Goal: Task Accomplishment & Management: Manage account settings

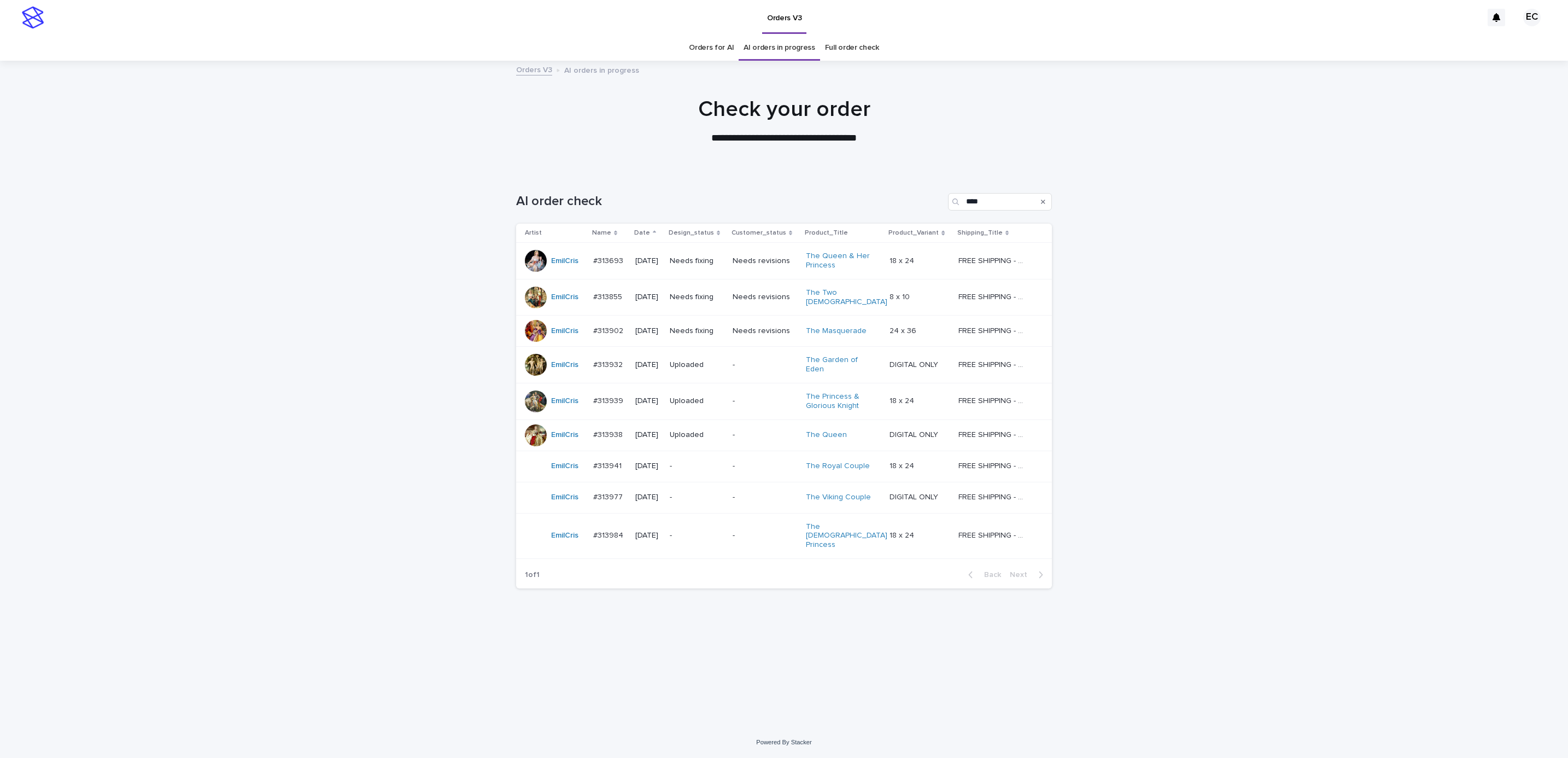
click at [713, 326] on p "Needs fixing" at bounding box center [696, 331] width 54 height 10
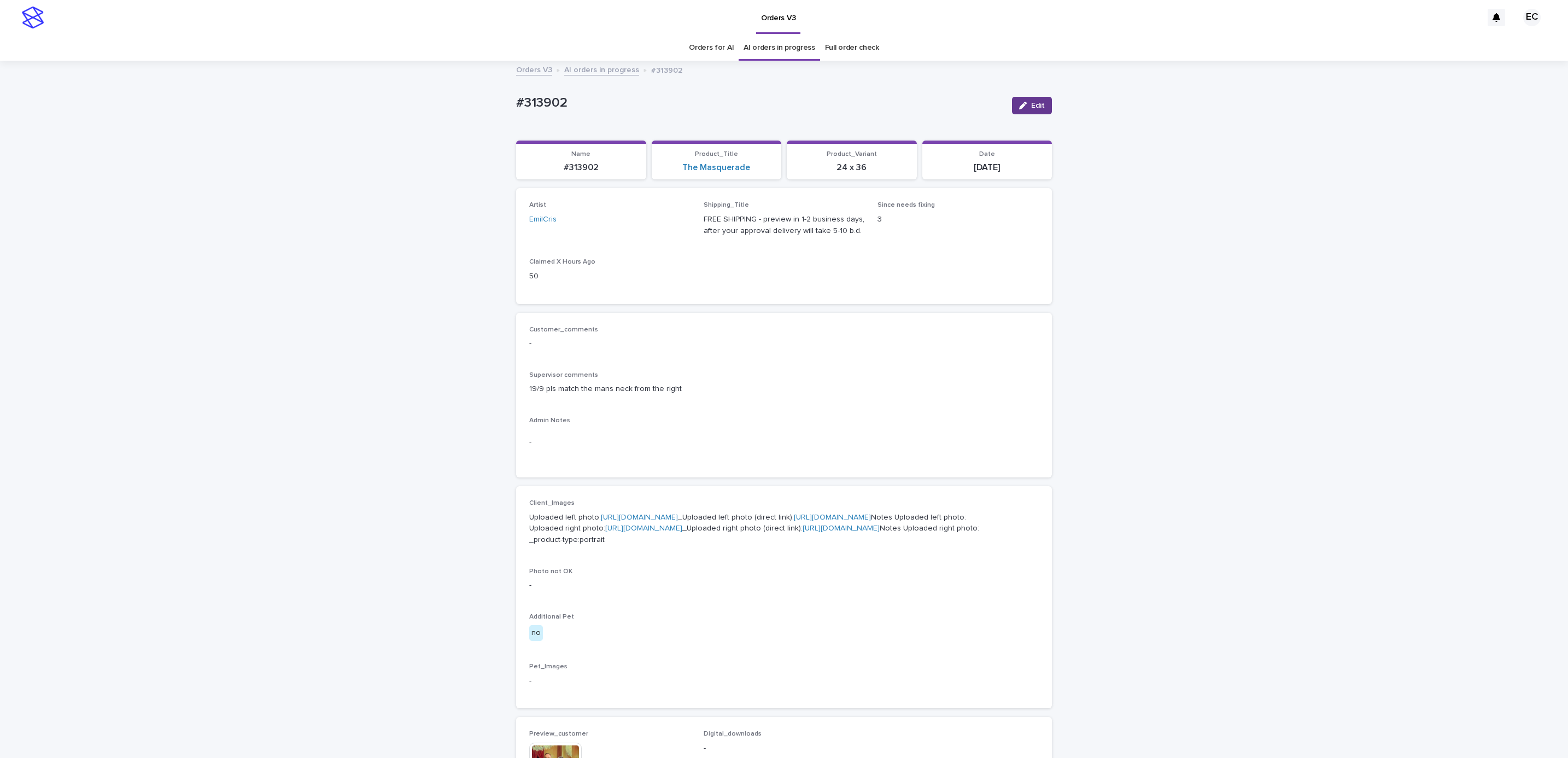
click at [1020, 106] on div "button" at bounding box center [1025, 106] width 12 height 7
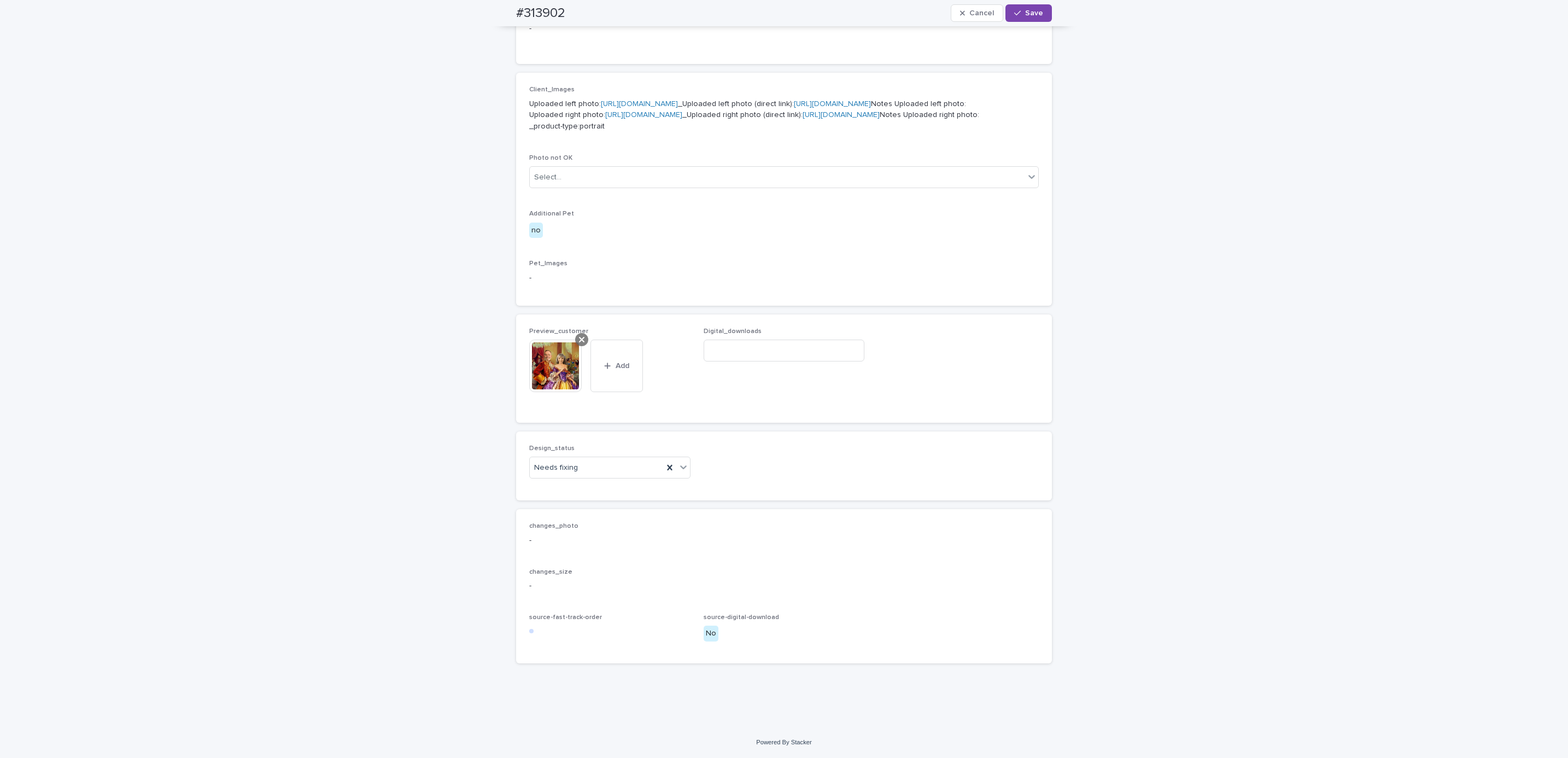
click at [579, 336] on icon at bounding box center [581, 340] width 5 height 9
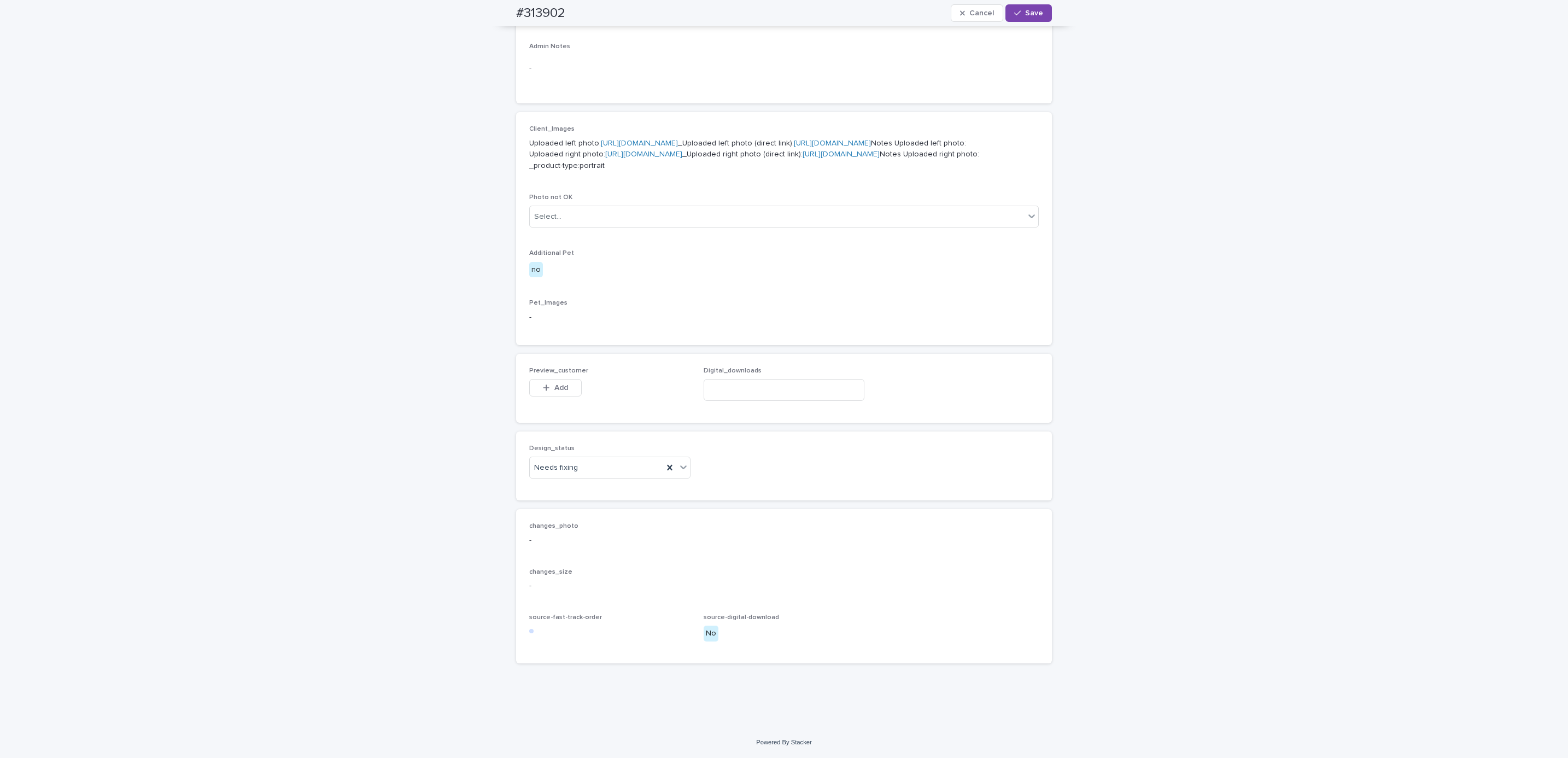
scroll to position [489, 0]
click at [562, 382] on button "Add" at bounding box center [555, 388] width 53 height 18
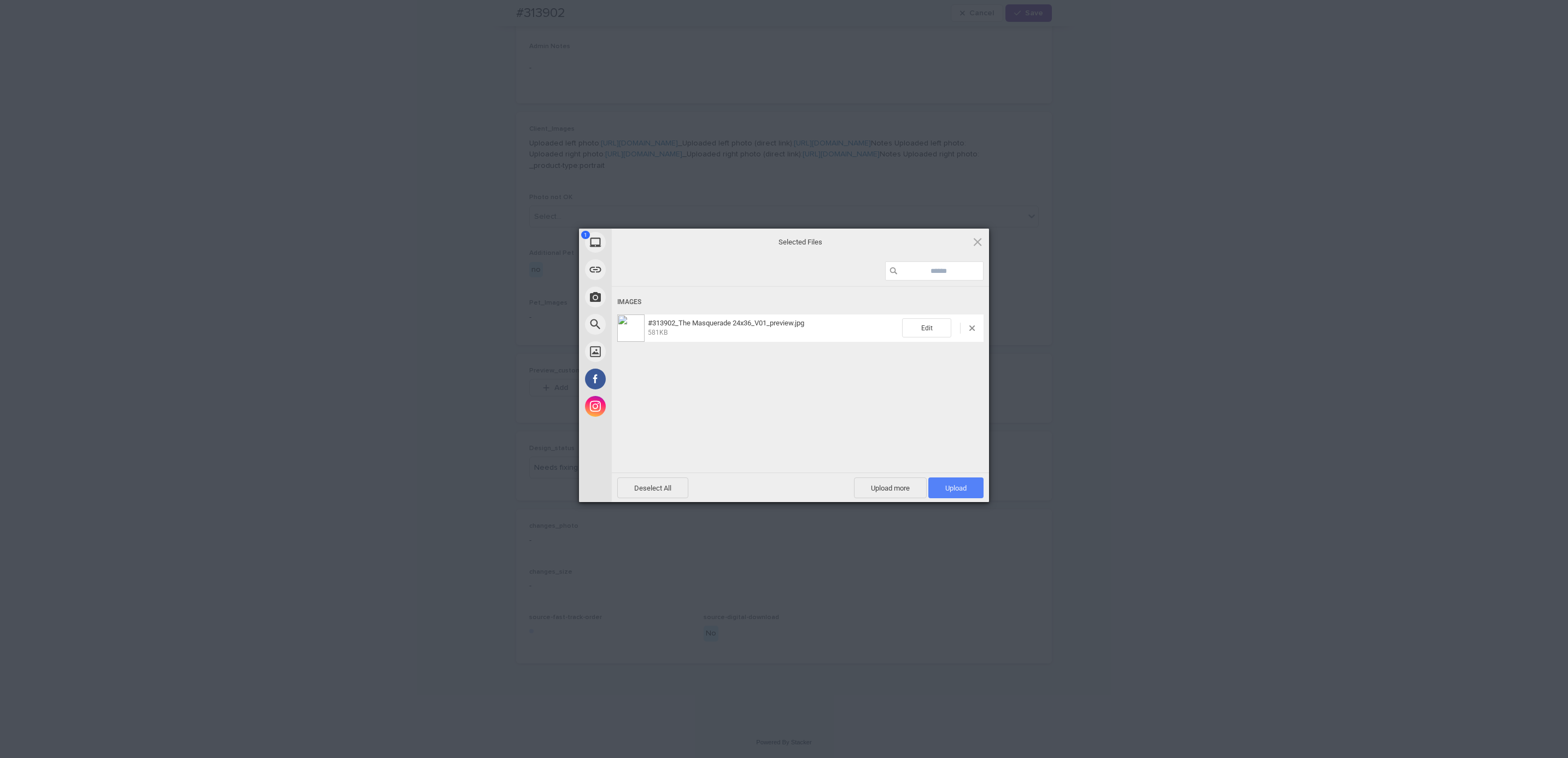
click at [956, 487] on span "Upload 1" at bounding box center [956, 487] width 22 height 8
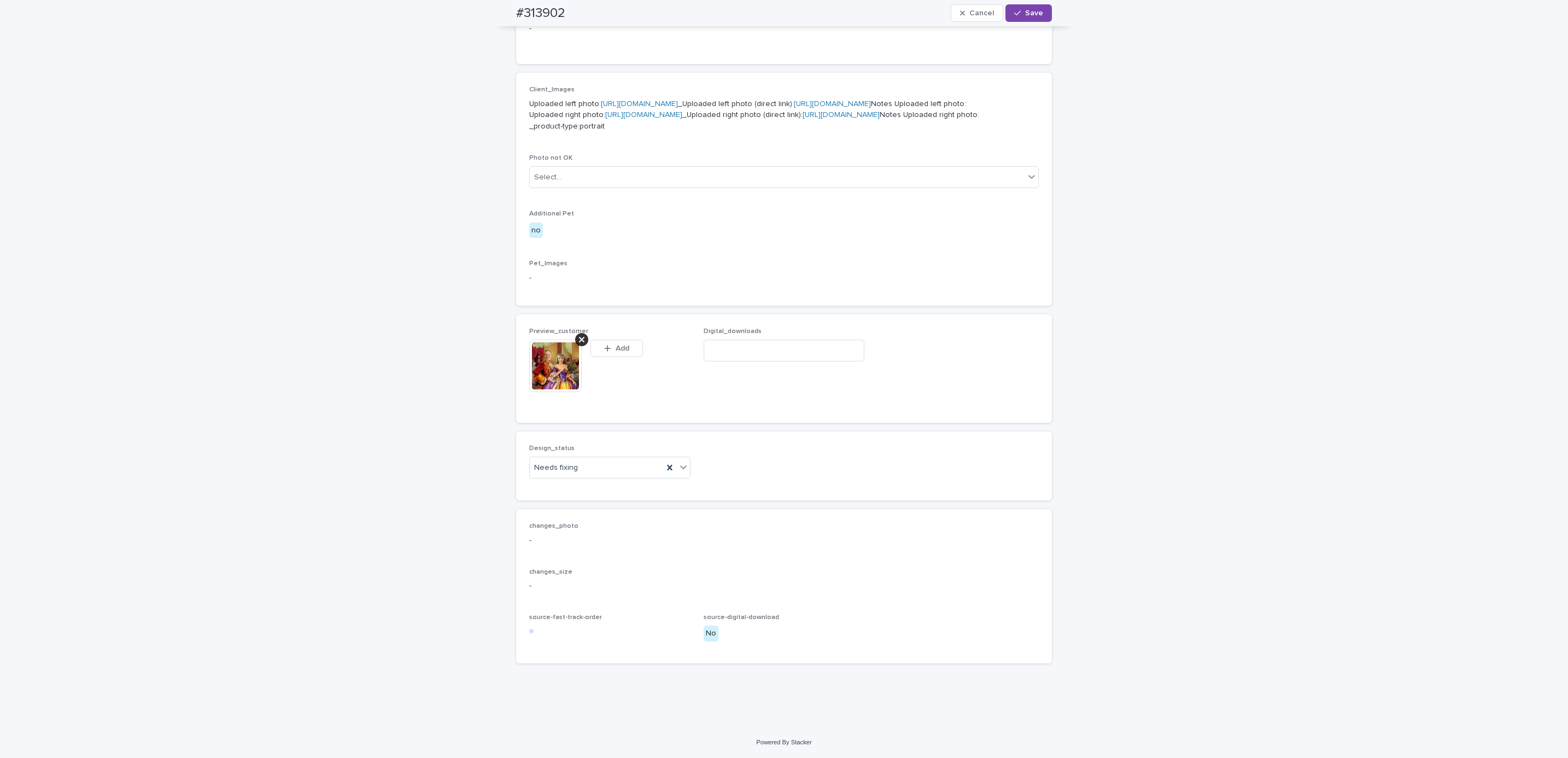
scroll to position [508, 0]
click at [1035, 10] on span "Save" at bounding box center [1034, 13] width 18 height 7
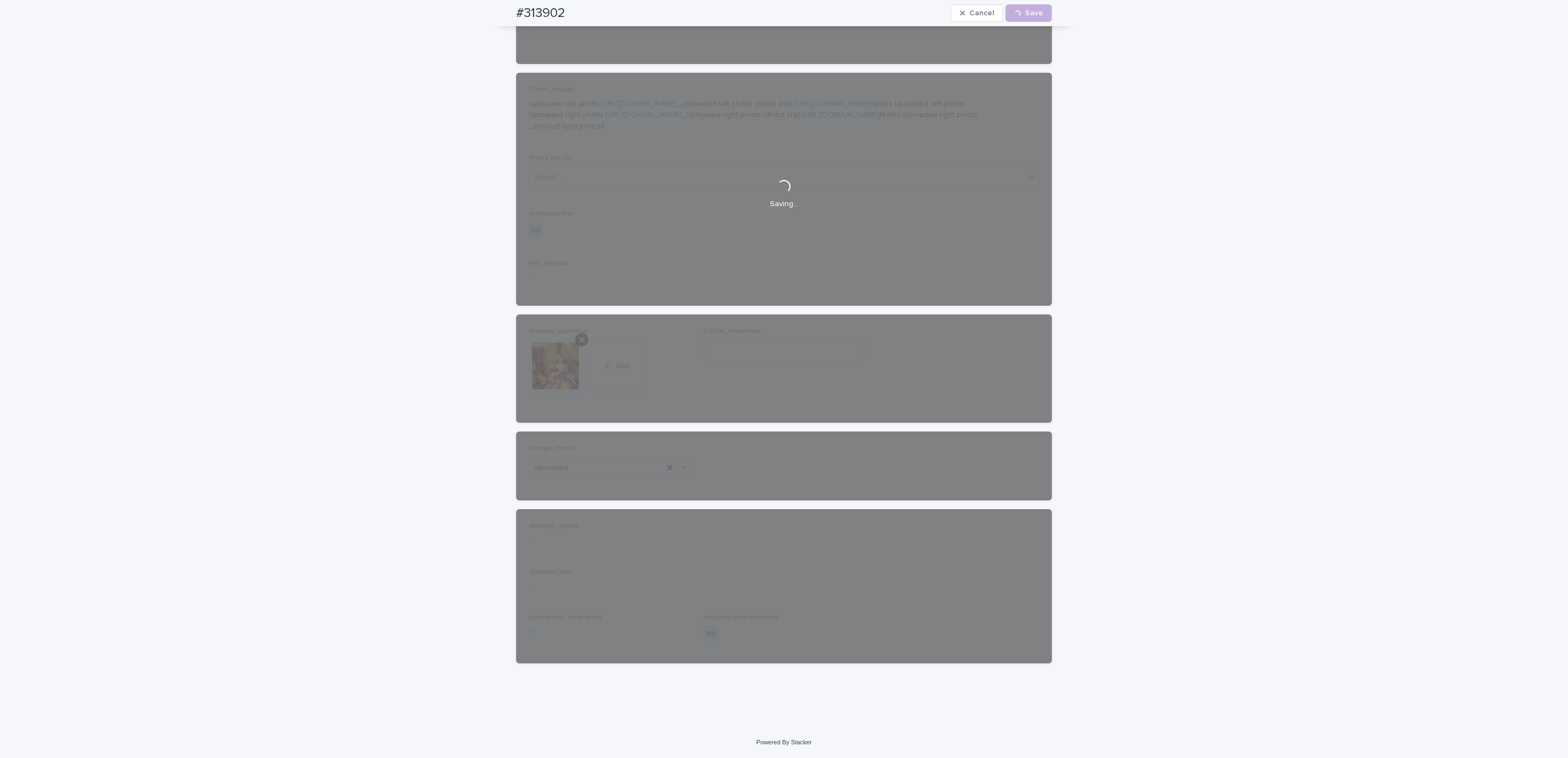
click at [499, 9] on div "#313902 Cancel Loading... Save" at bounding box center [784, 13] width 589 height 26
click at [576, 7] on div "#313902 Cancel Loading... Save" at bounding box center [783, 13] width 536 height 26
copy h2 "#313902"
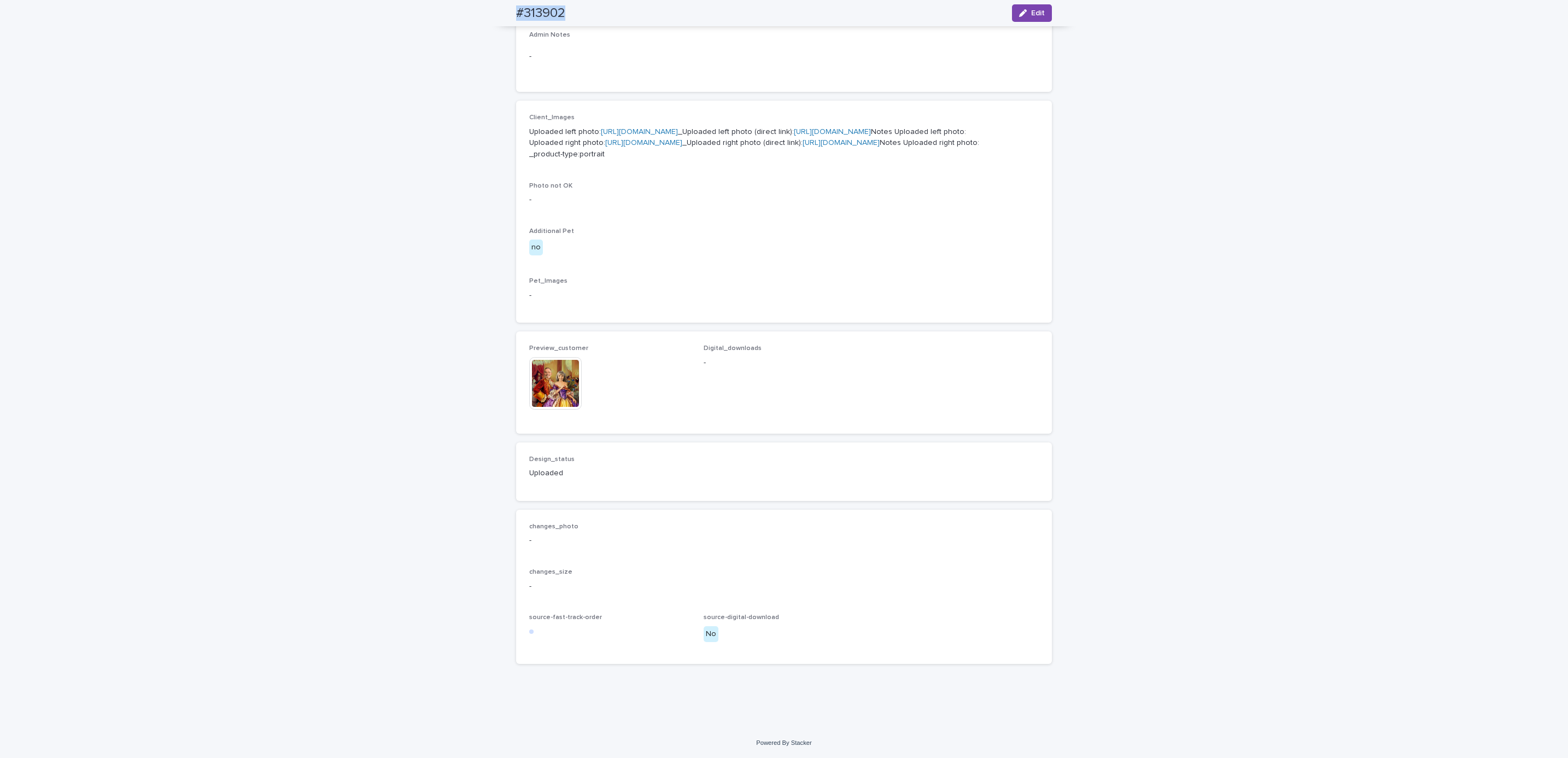
scroll to position [493, 0]
click at [191, 129] on div "Loading... Saving… Loading... Saving… #313902 Edit #313902 Edit Sorry, there wa…" at bounding box center [784, 201] width 1568 height 1051
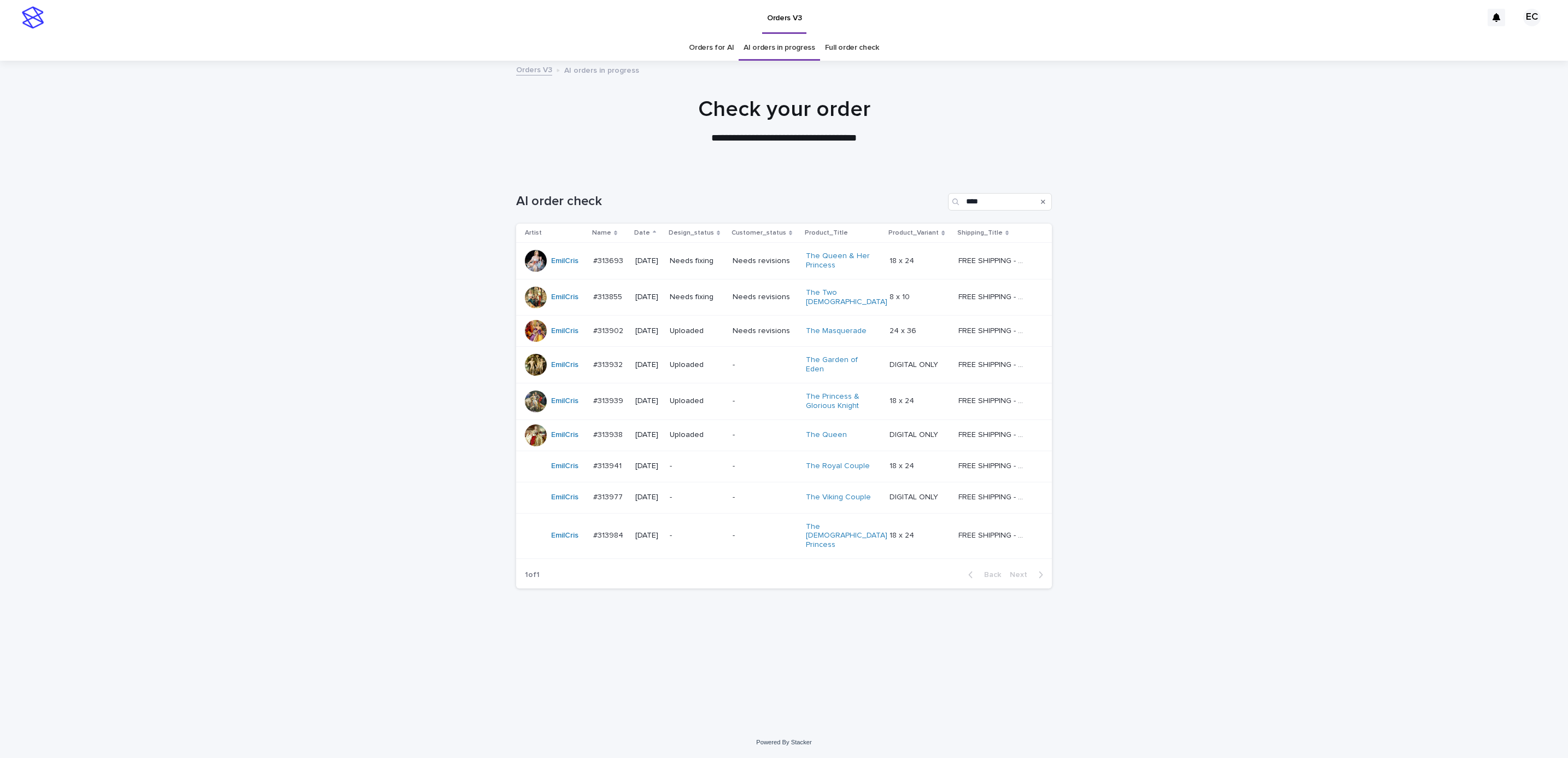
click at [699, 265] on p "Needs fixing" at bounding box center [696, 261] width 54 height 10
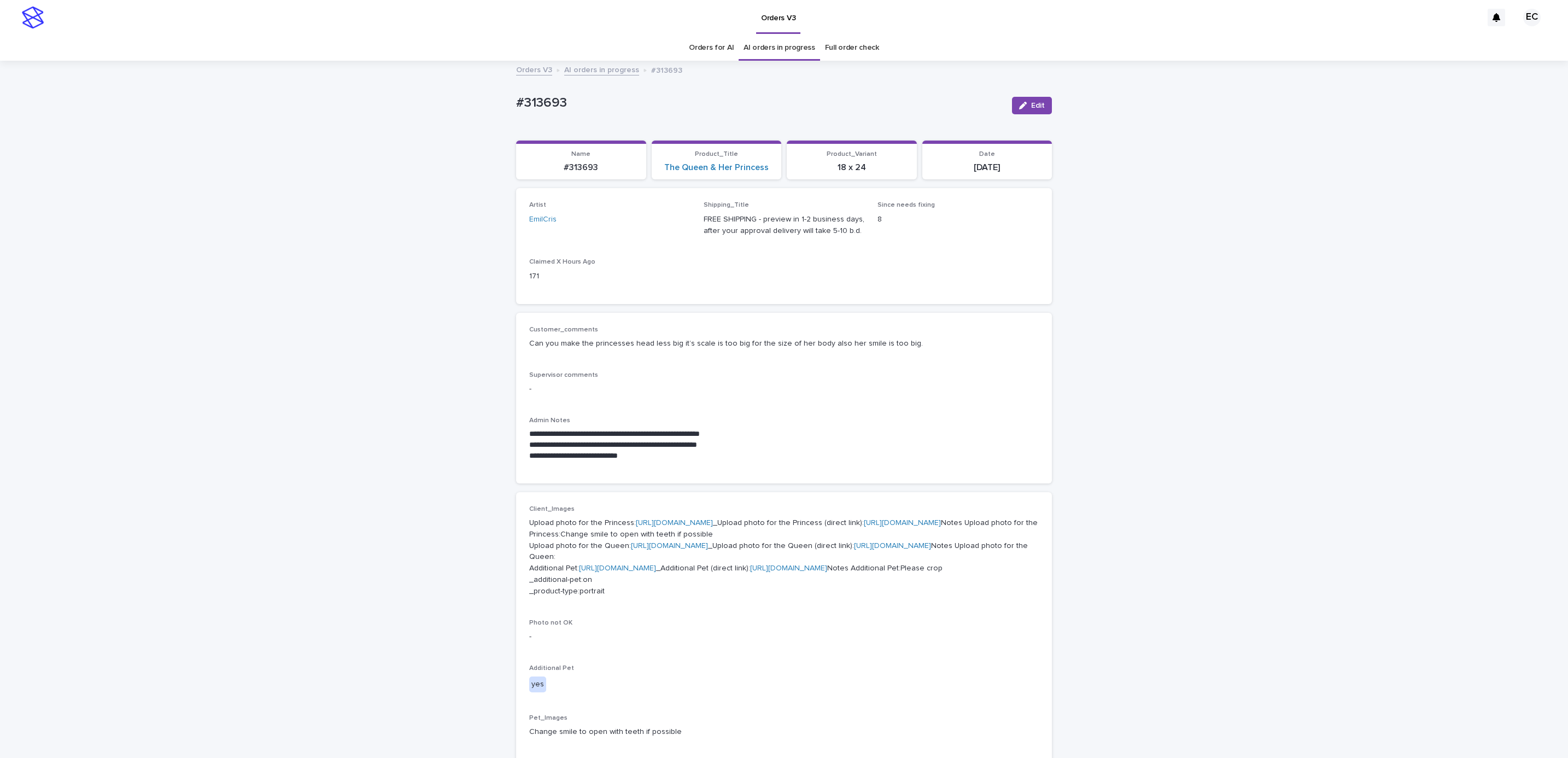
click at [811, 337] on div "Can you make the princesses head less big it’s scale is too big for the size of…" at bounding box center [784, 343] width 510 height 13
click at [1020, 106] on div "button" at bounding box center [1025, 106] width 12 height 7
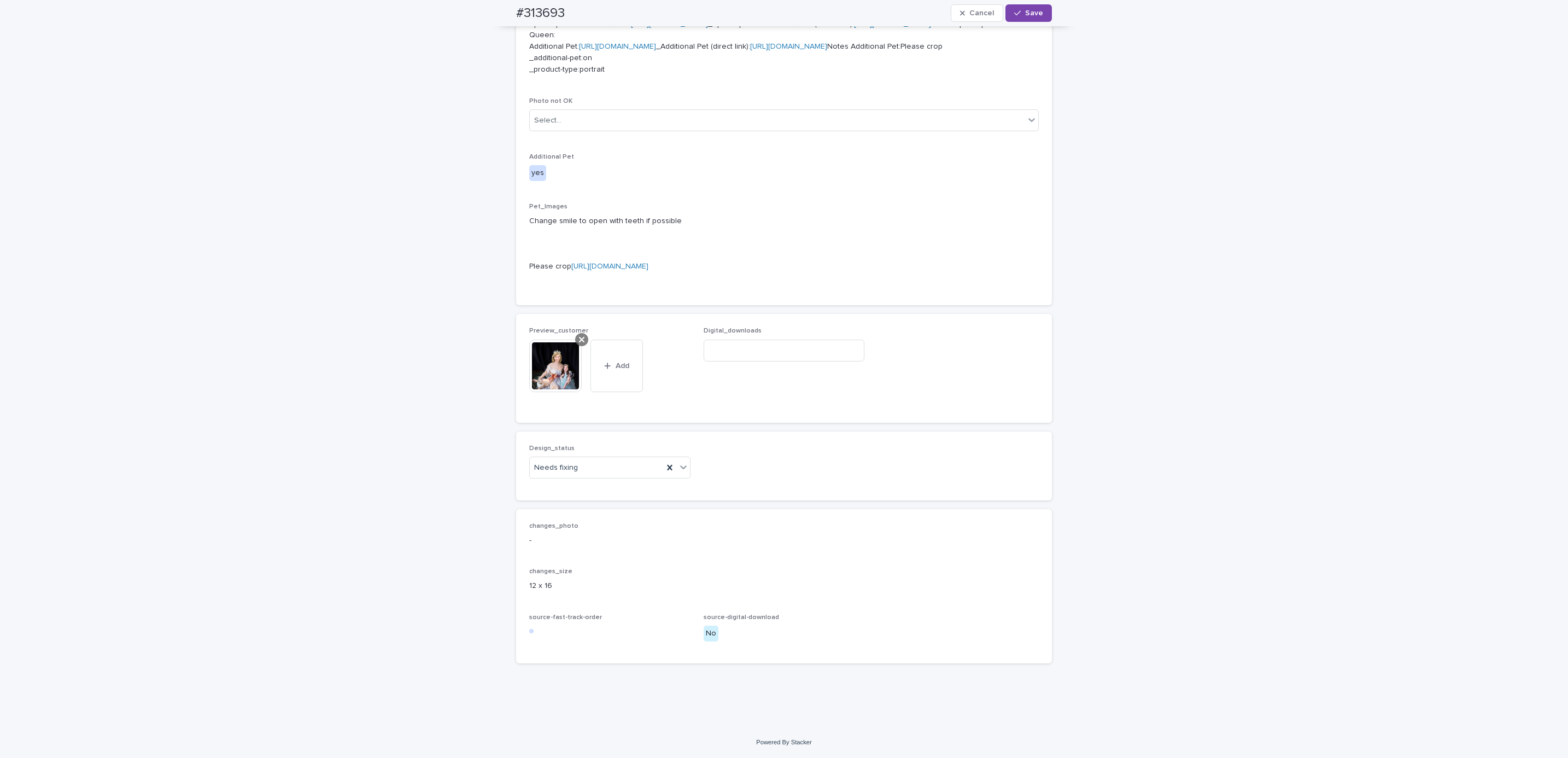
click at [575, 340] on div at bounding box center [582, 340] width 13 height 13
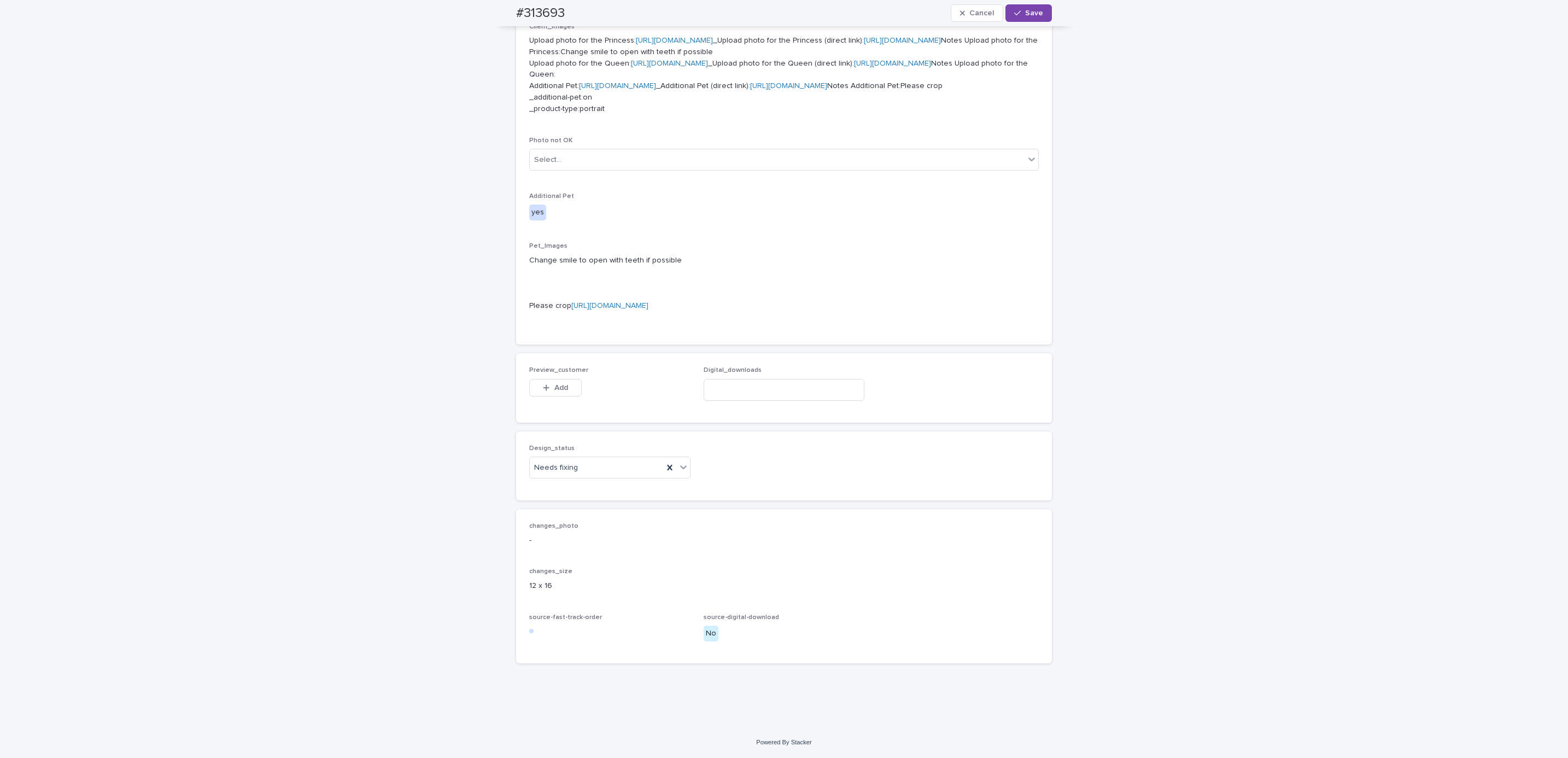
scroll to position [665, 0]
click at [562, 384] on span "Add" at bounding box center [561, 387] width 13 height 7
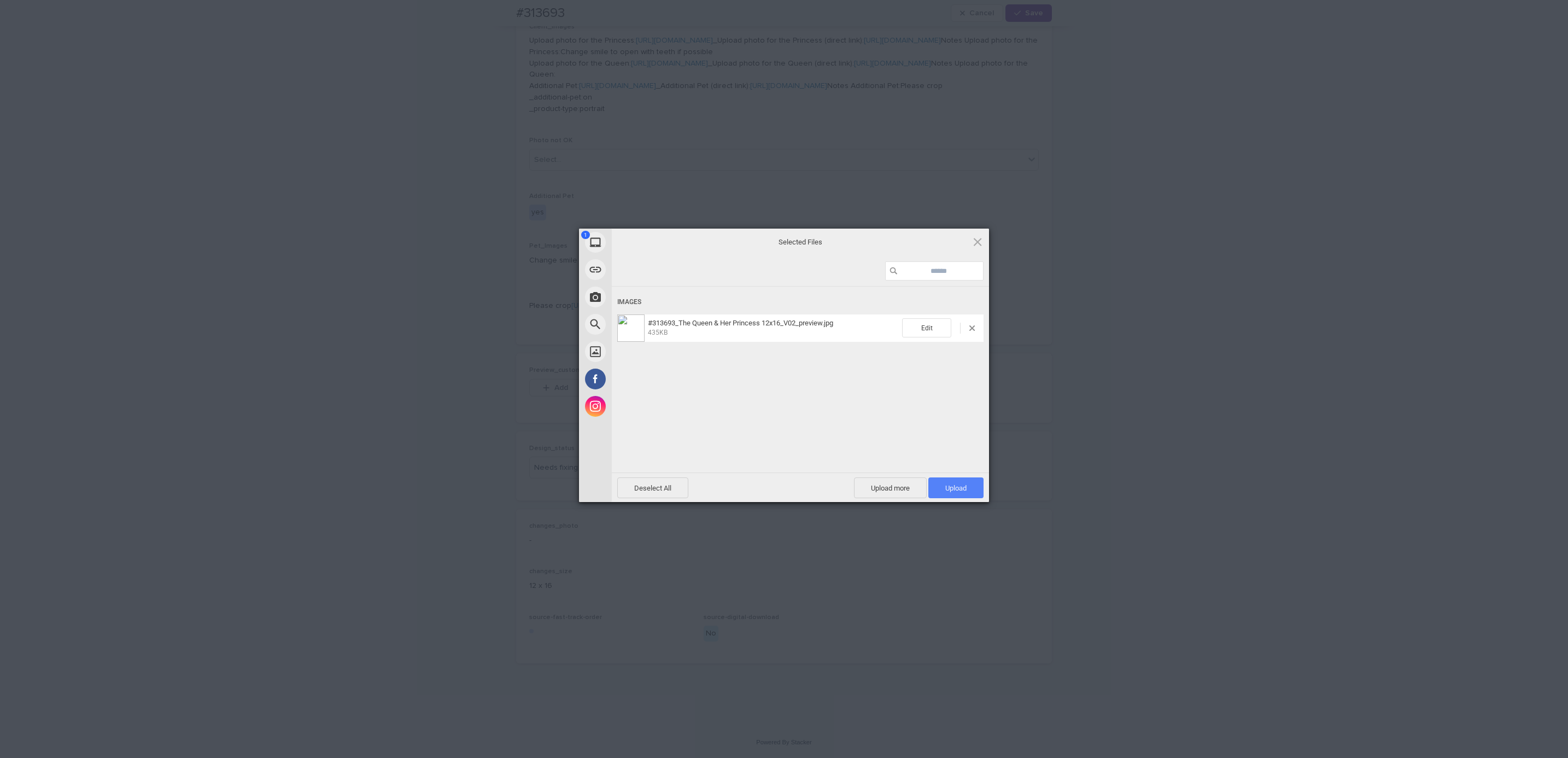
click at [974, 478] on span "Upload 1" at bounding box center [956, 487] width 55 height 21
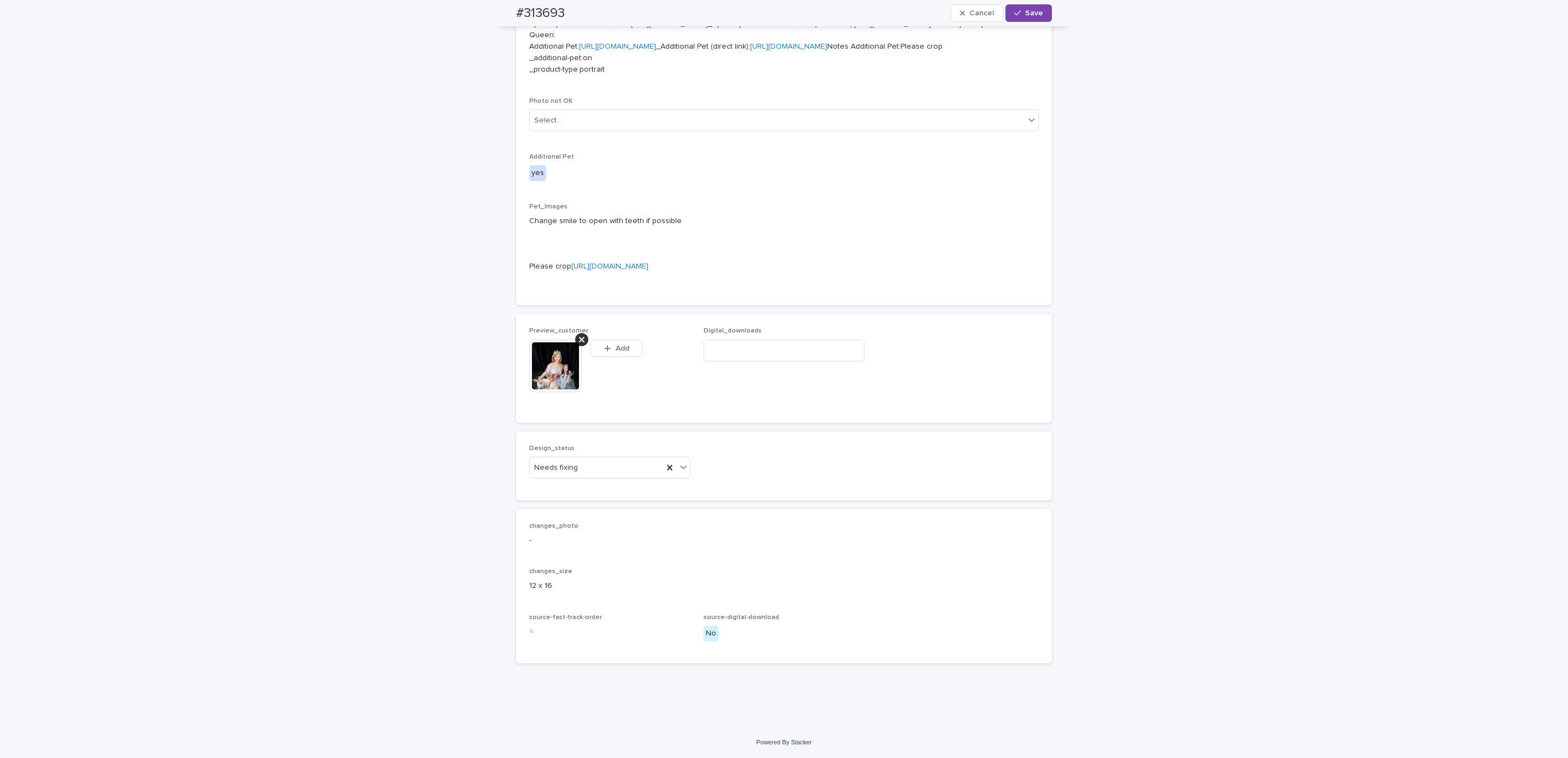
scroll to position [684, 0]
click at [1034, 16] on span "Save" at bounding box center [1034, 13] width 18 height 7
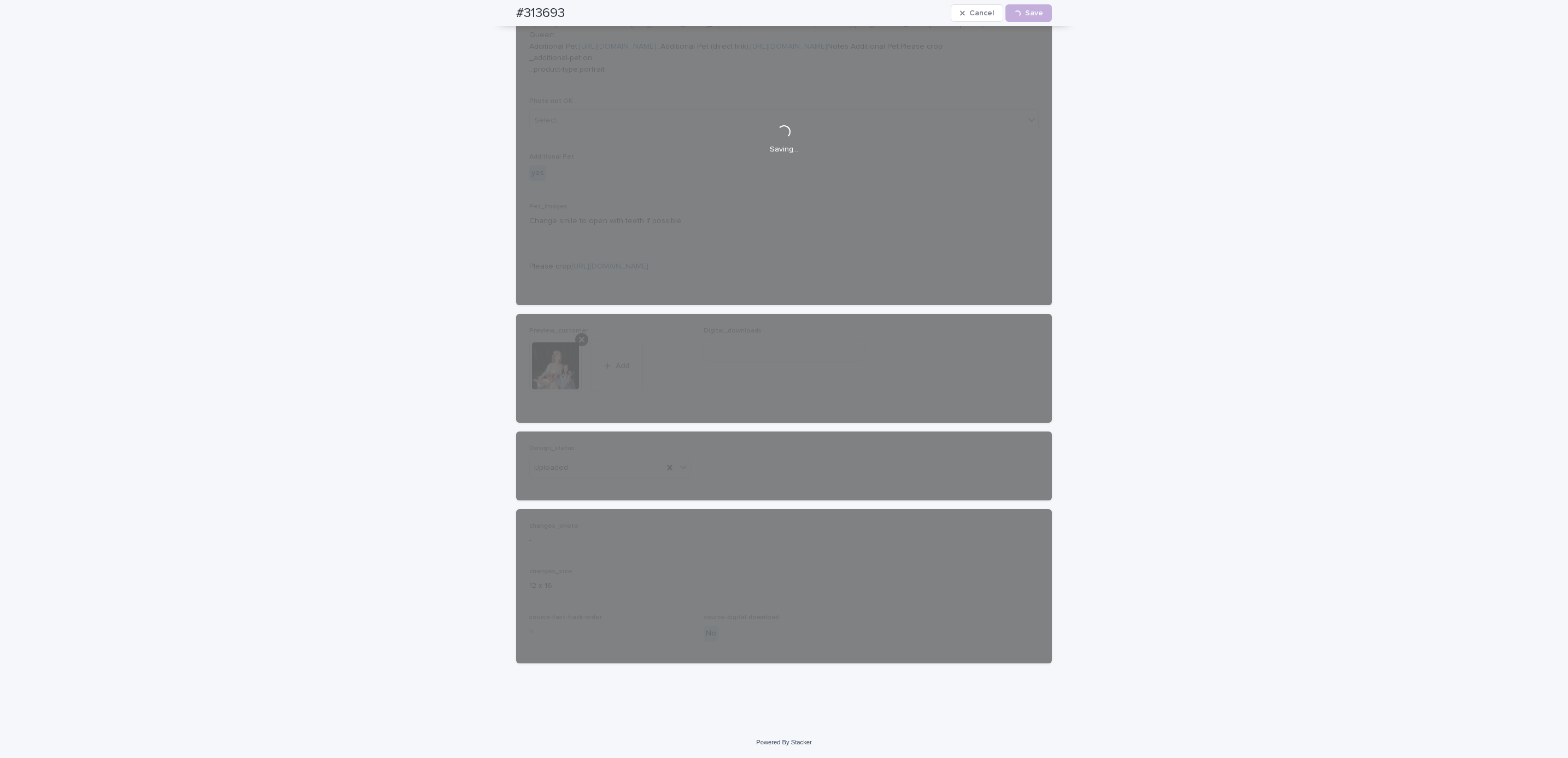
click at [496, 9] on div "#313693 Cancel Loading... Save" at bounding box center [784, 13] width 589 height 26
click at [557, 8] on h2 "#313693" at bounding box center [540, 13] width 48 height 16
copy h2 "#313693"
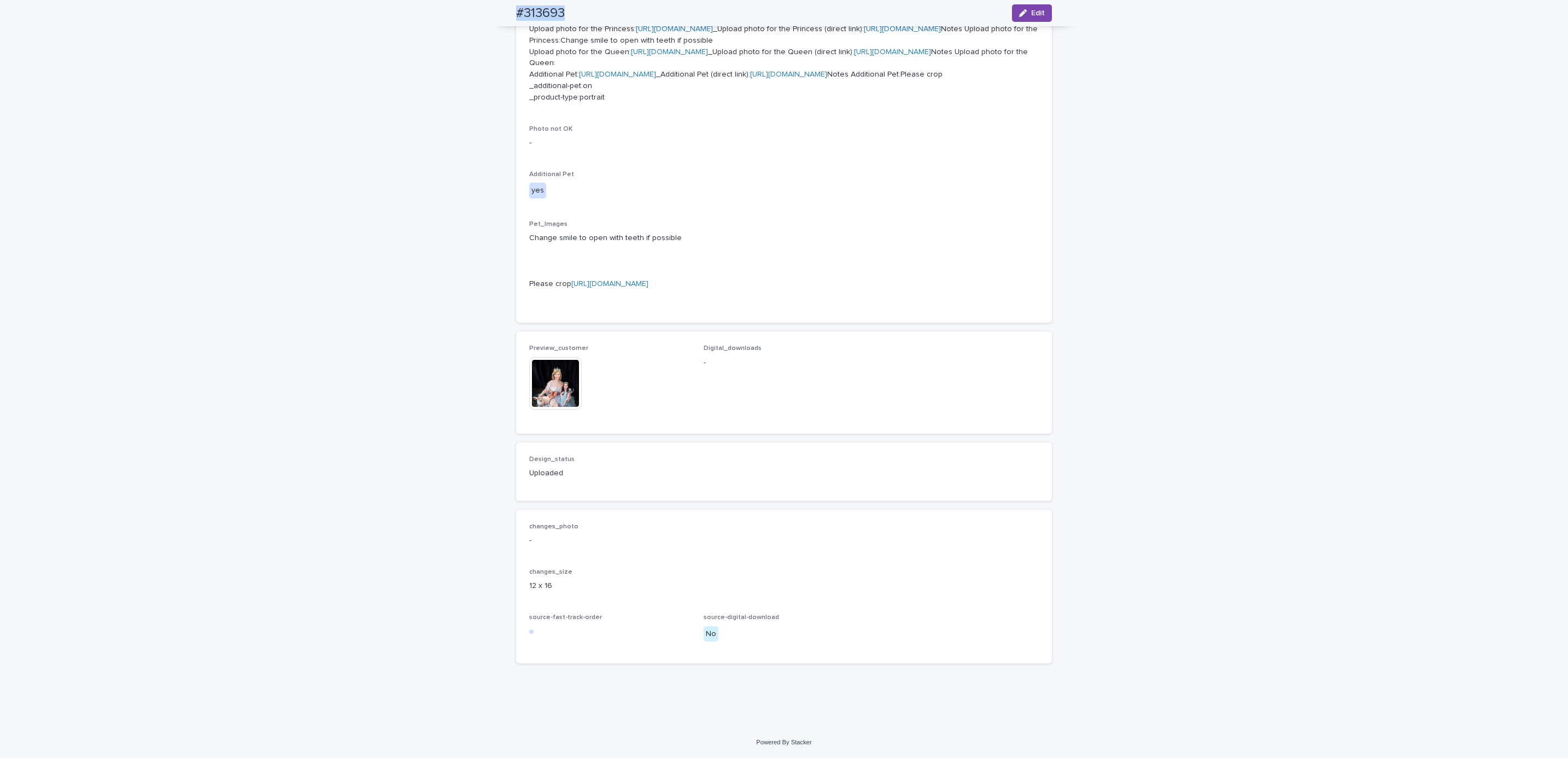
scroll to position [671, 0]
click at [146, 62] on div "**********" at bounding box center [784, 148] width 1568 height 1159
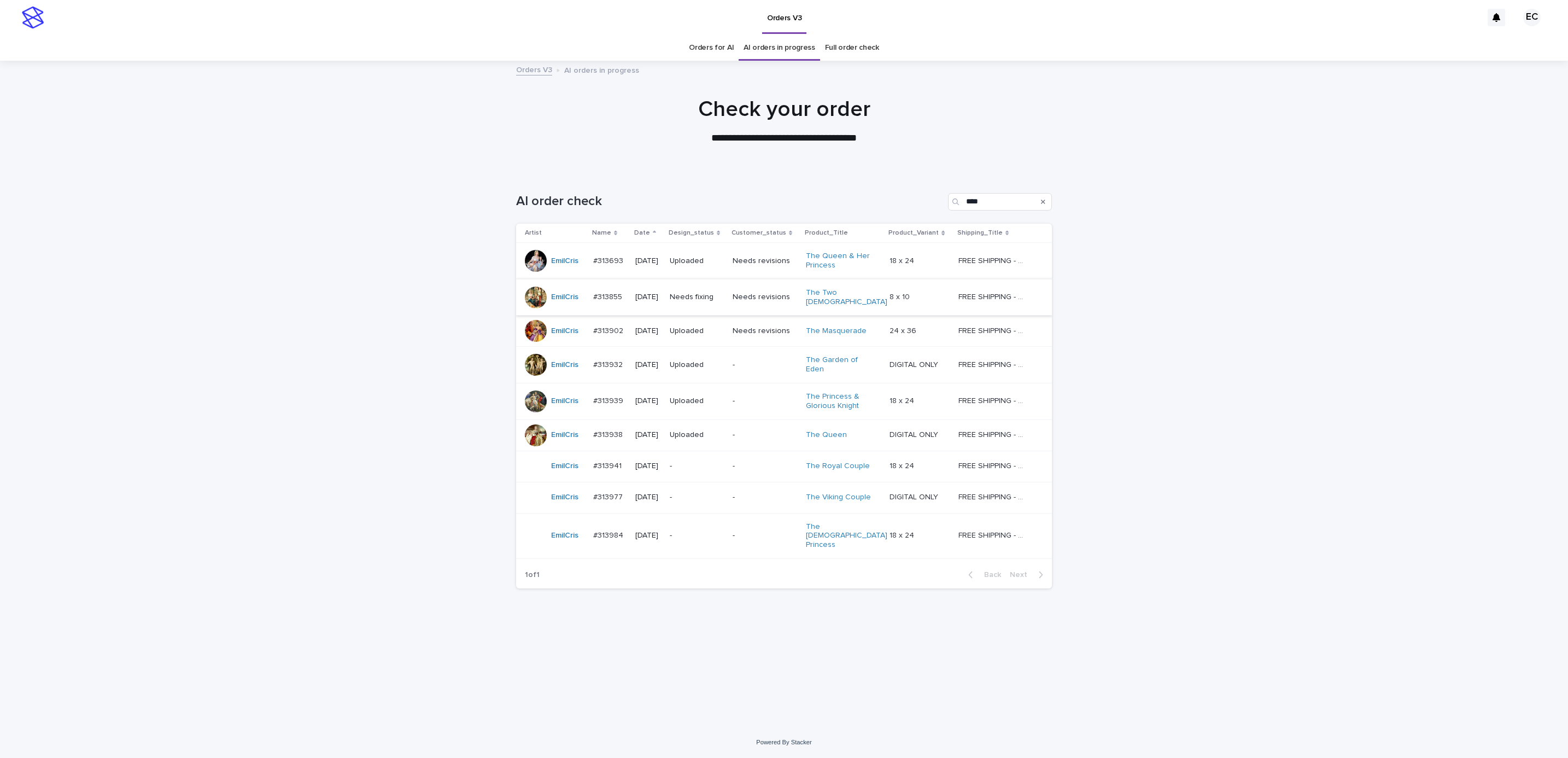
click at [702, 294] on p "Needs fixing" at bounding box center [696, 297] width 54 height 10
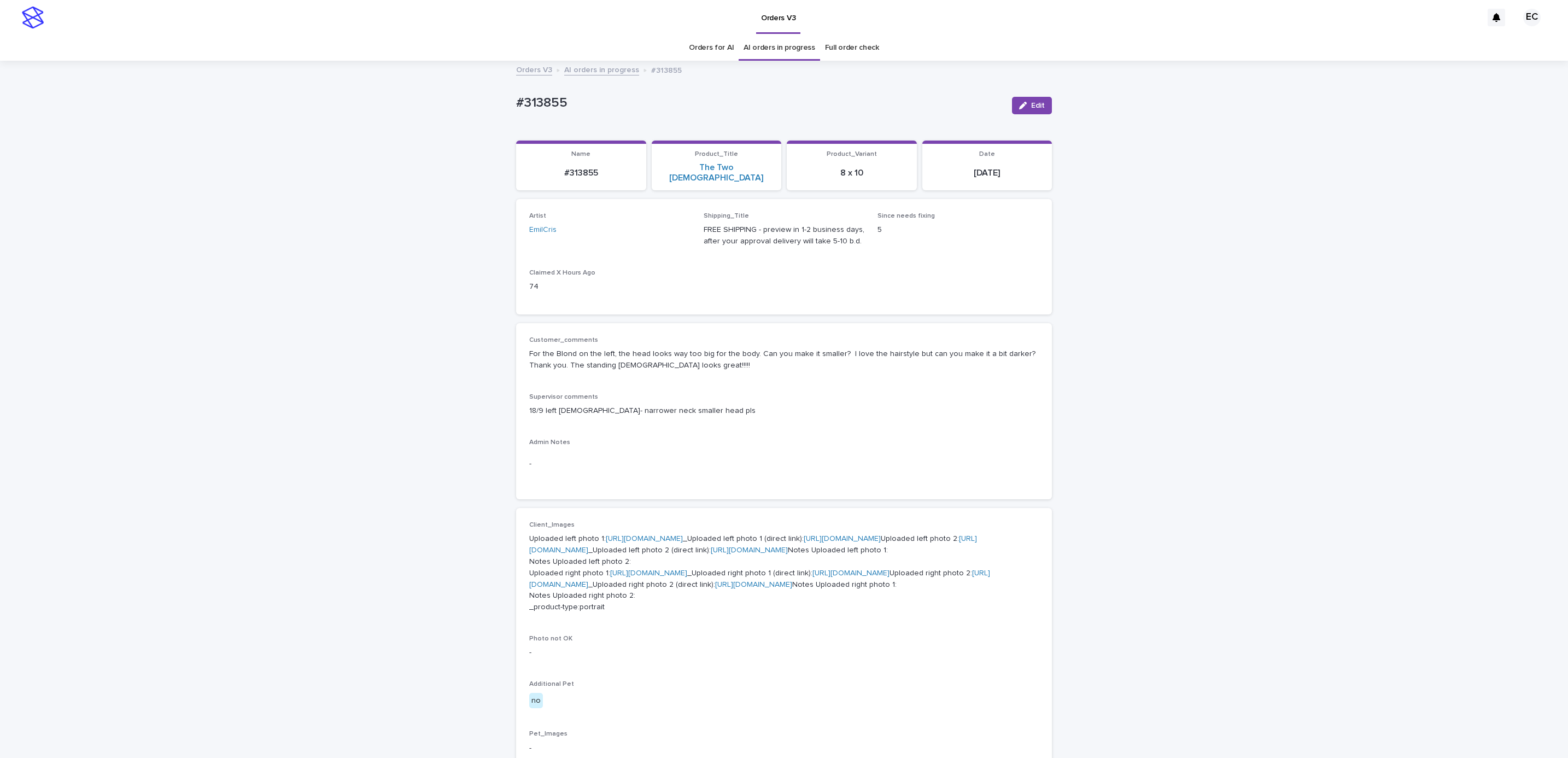
click at [1158, 299] on div "Loading... Saving… Loading... Saving… #313855 Edit #313855 Edit Sorry, there wa…" at bounding box center [784, 621] width 1568 height 1118
click at [1147, 462] on div "Loading... Saving… Loading... Saving… #313855 Edit #313855 Edit Sorry, there wa…" at bounding box center [784, 621] width 1568 height 1118
click at [1031, 107] on span "Edit" at bounding box center [1037, 106] width 13 height 7
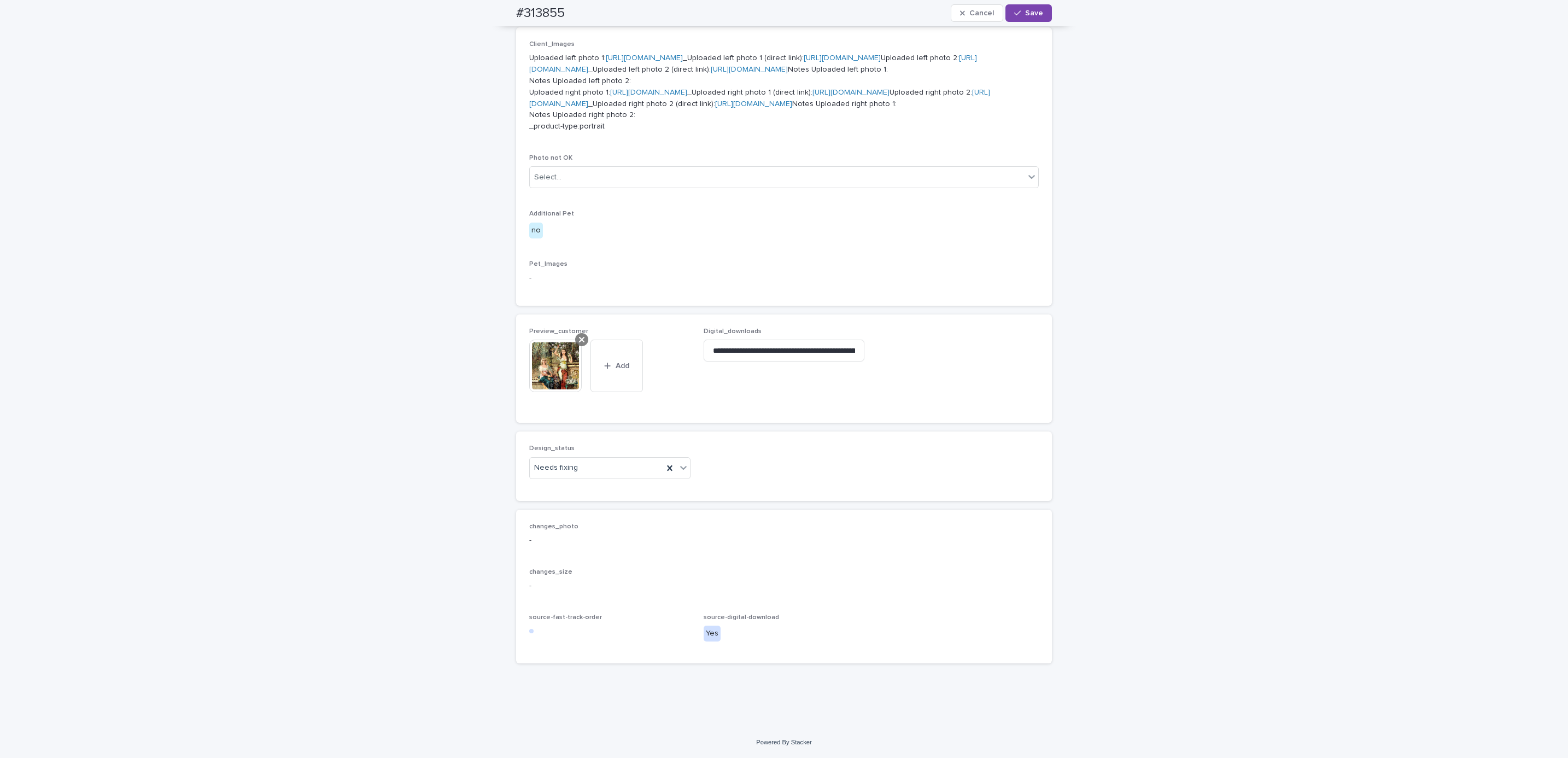
click at [579, 338] on icon at bounding box center [581, 339] width 5 height 5
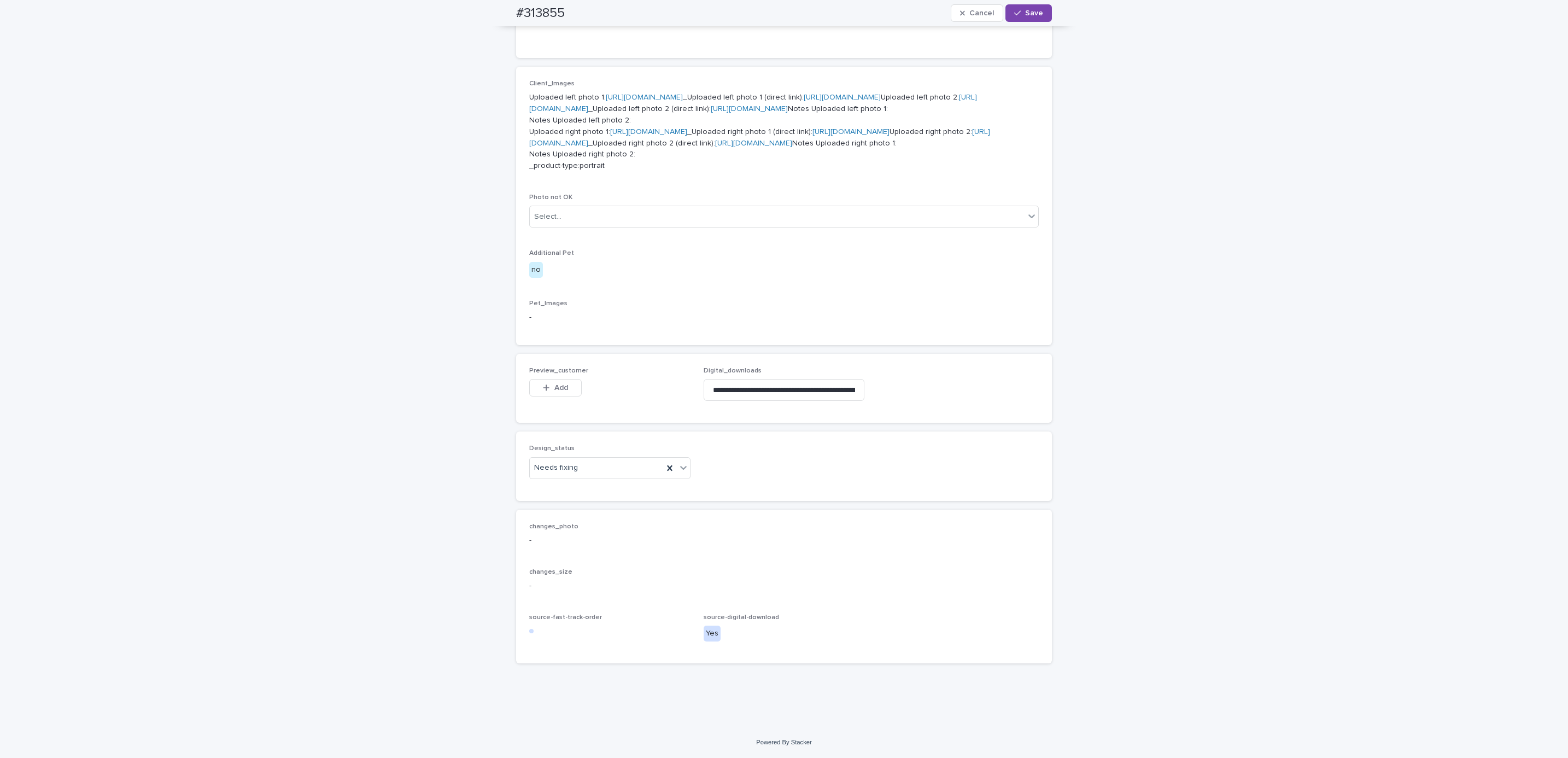
scroll to position [636, 0]
click at [555, 378] on div "Preview_customer This file cannot be opened Download File Add" at bounding box center [609, 388] width 161 height 42
click at [547, 381] on button "Add" at bounding box center [555, 388] width 53 height 18
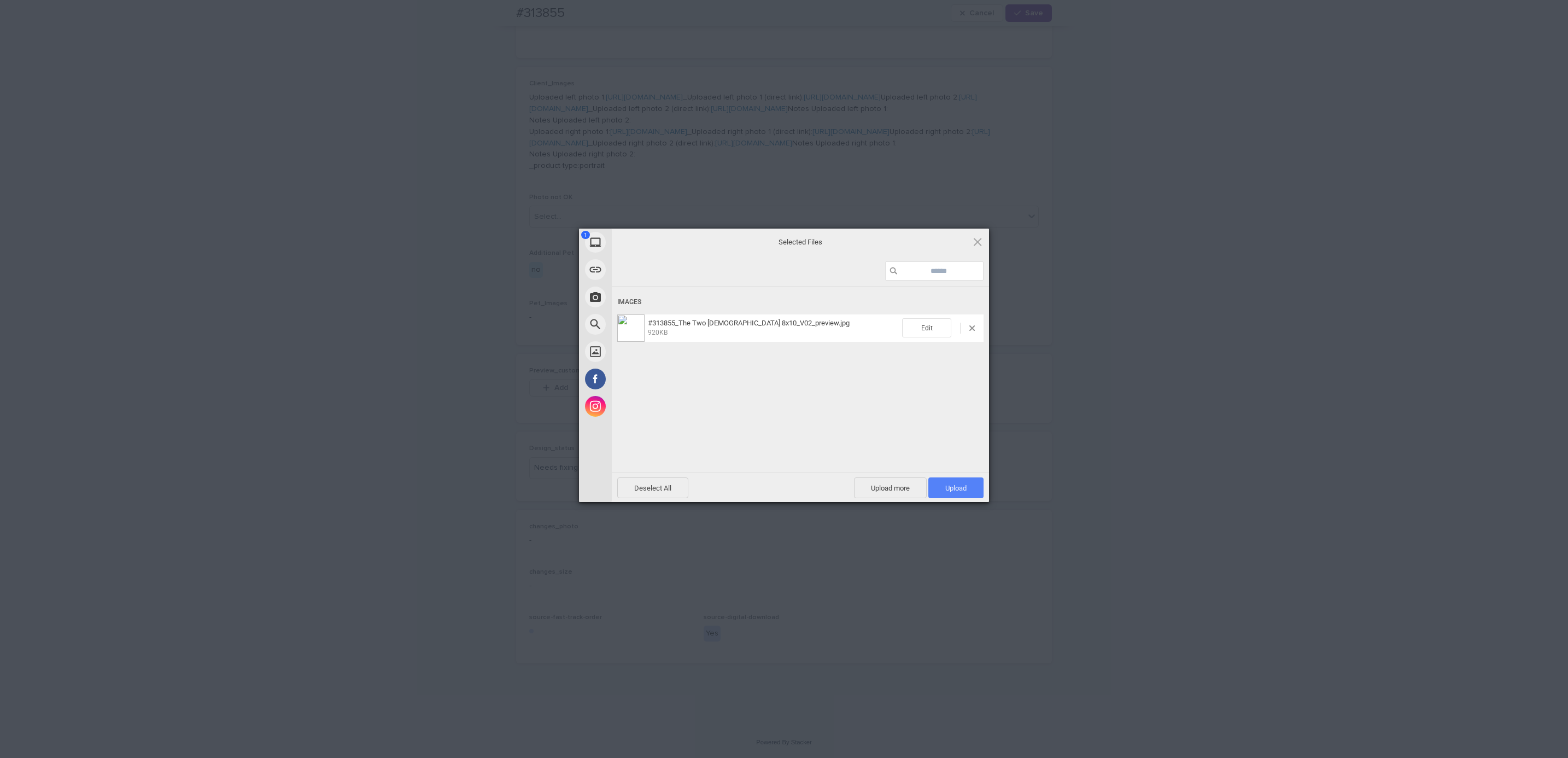
click at [968, 487] on span "Upload 1" at bounding box center [956, 487] width 55 height 21
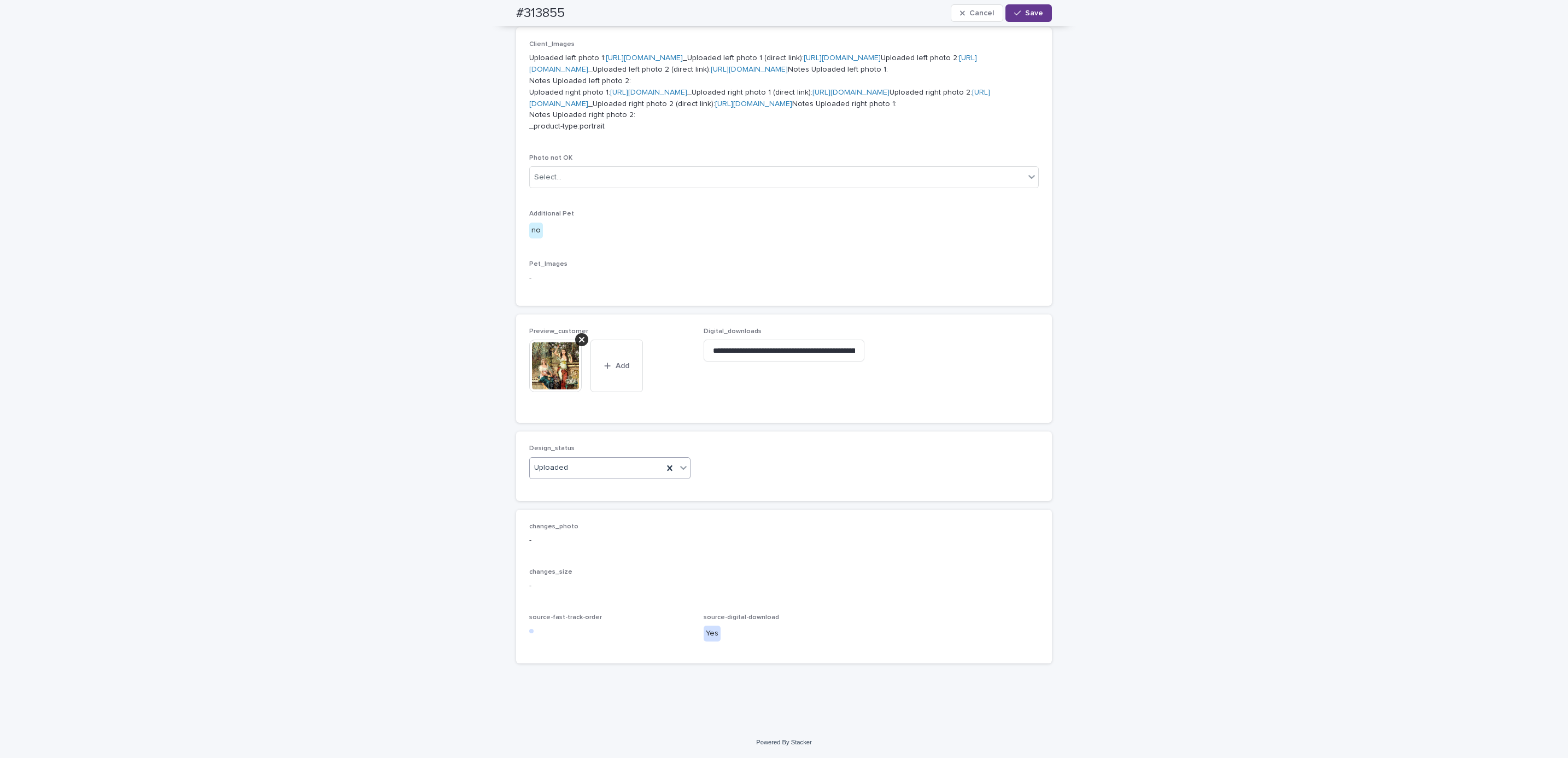
click at [1025, 13] on span "Save" at bounding box center [1034, 13] width 18 height 7
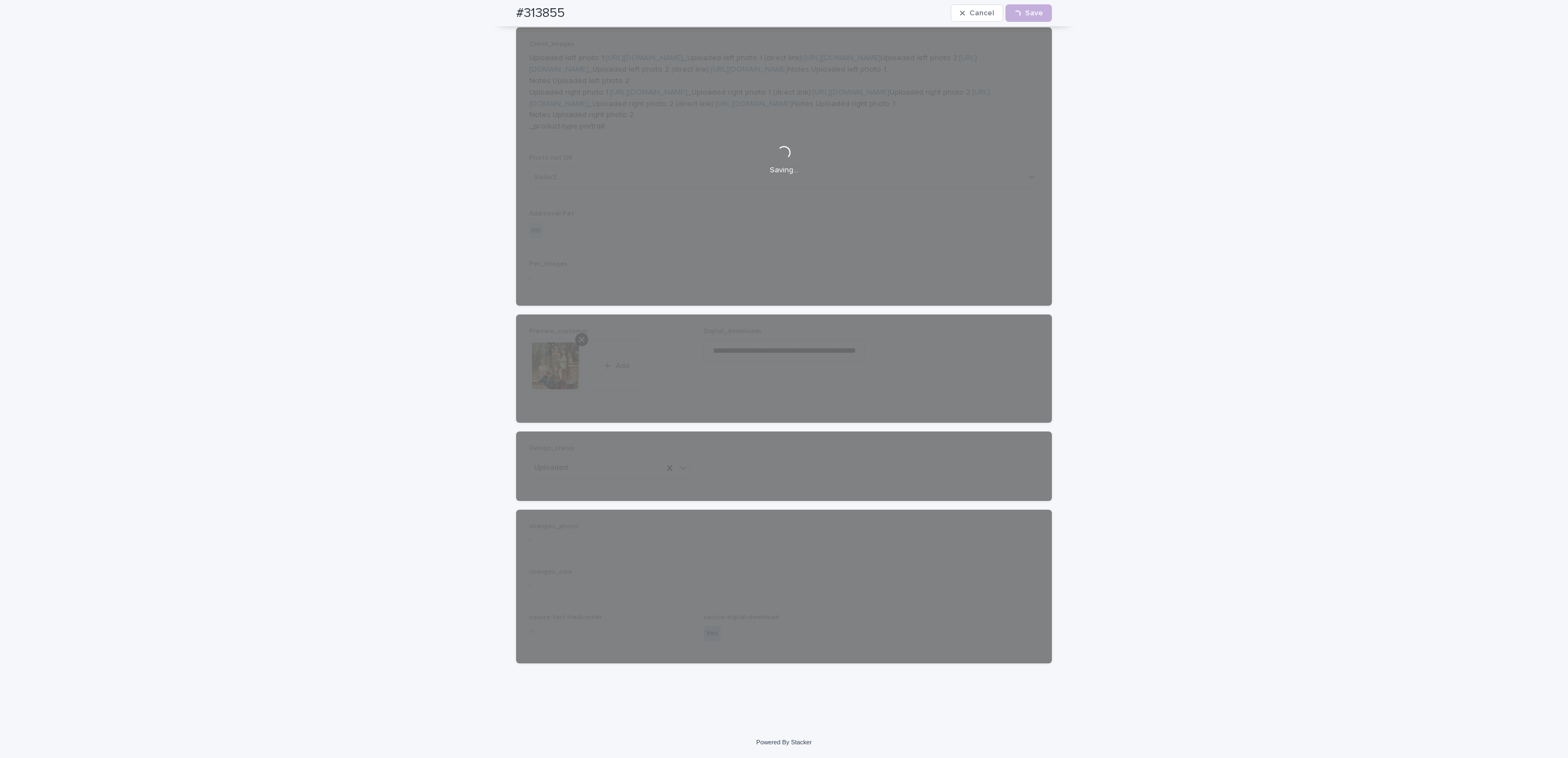
click at [501, 10] on div "#313855 Cancel Loading... Save" at bounding box center [784, 13] width 589 height 26
click at [570, 5] on div "#313855 Cancel Loading... Save" at bounding box center [783, 13] width 536 height 26
copy h2 "#313855"
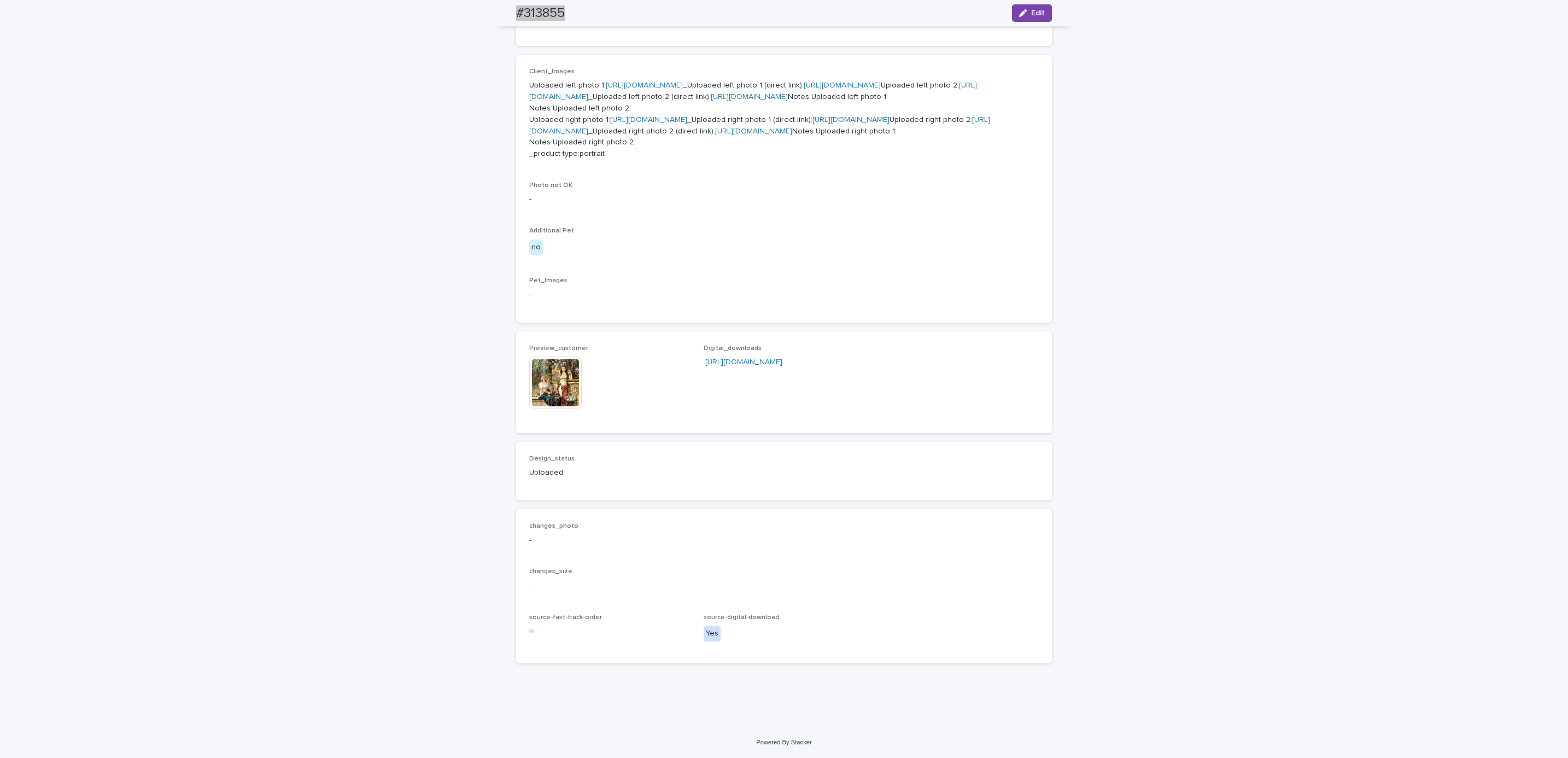
scroll to position [641, 0]
click at [185, 156] on div "Loading... Saving… Loading... Saving… #313855 Edit #313855 Edit Sorry, there wa…" at bounding box center [784, 167] width 1568 height 1118
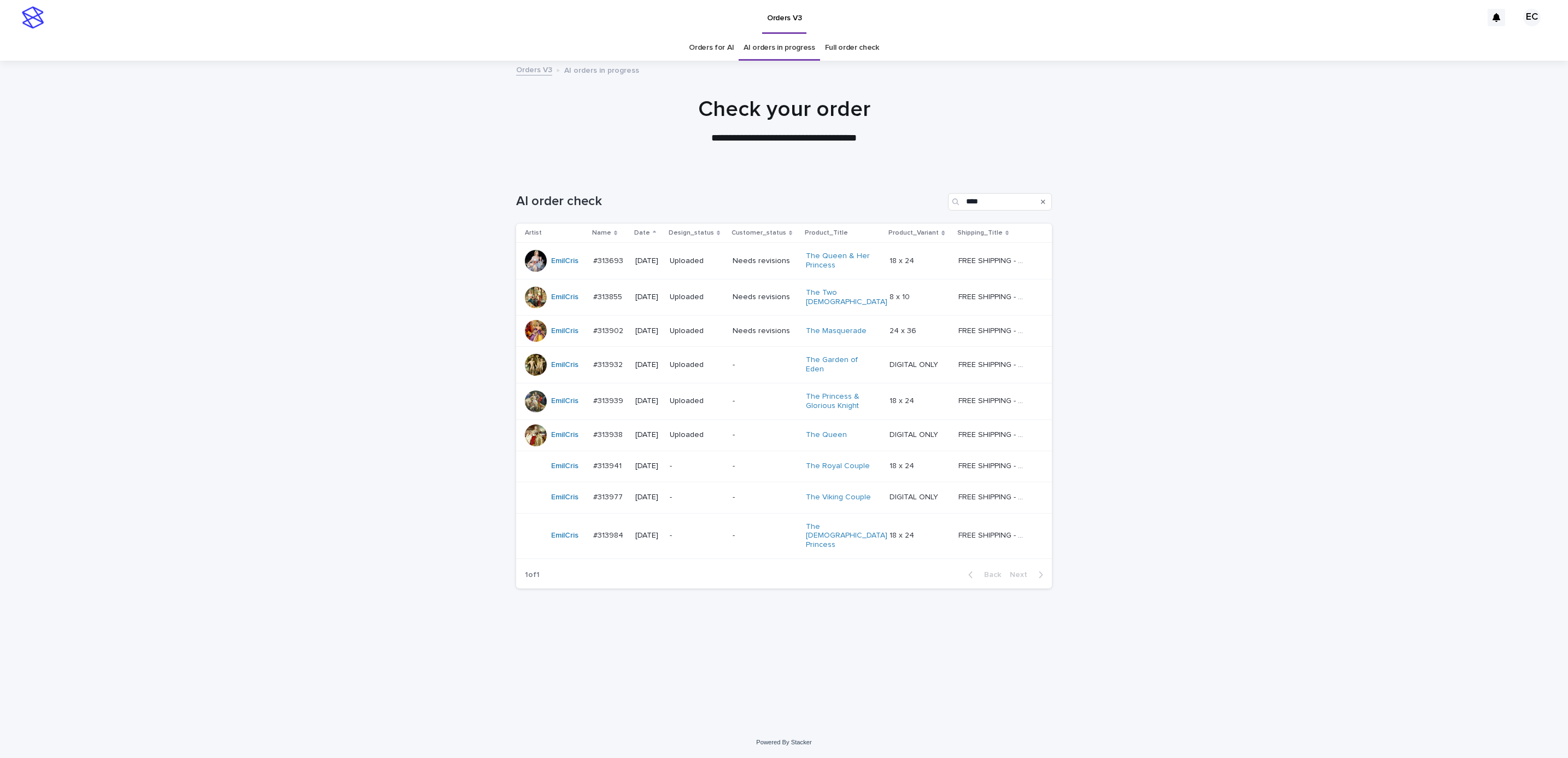
click at [1397, 409] on div "Loading... Saving… Loading... Saving… AI order check **** Artist Name Date Desi…" at bounding box center [784, 448] width 1568 height 555
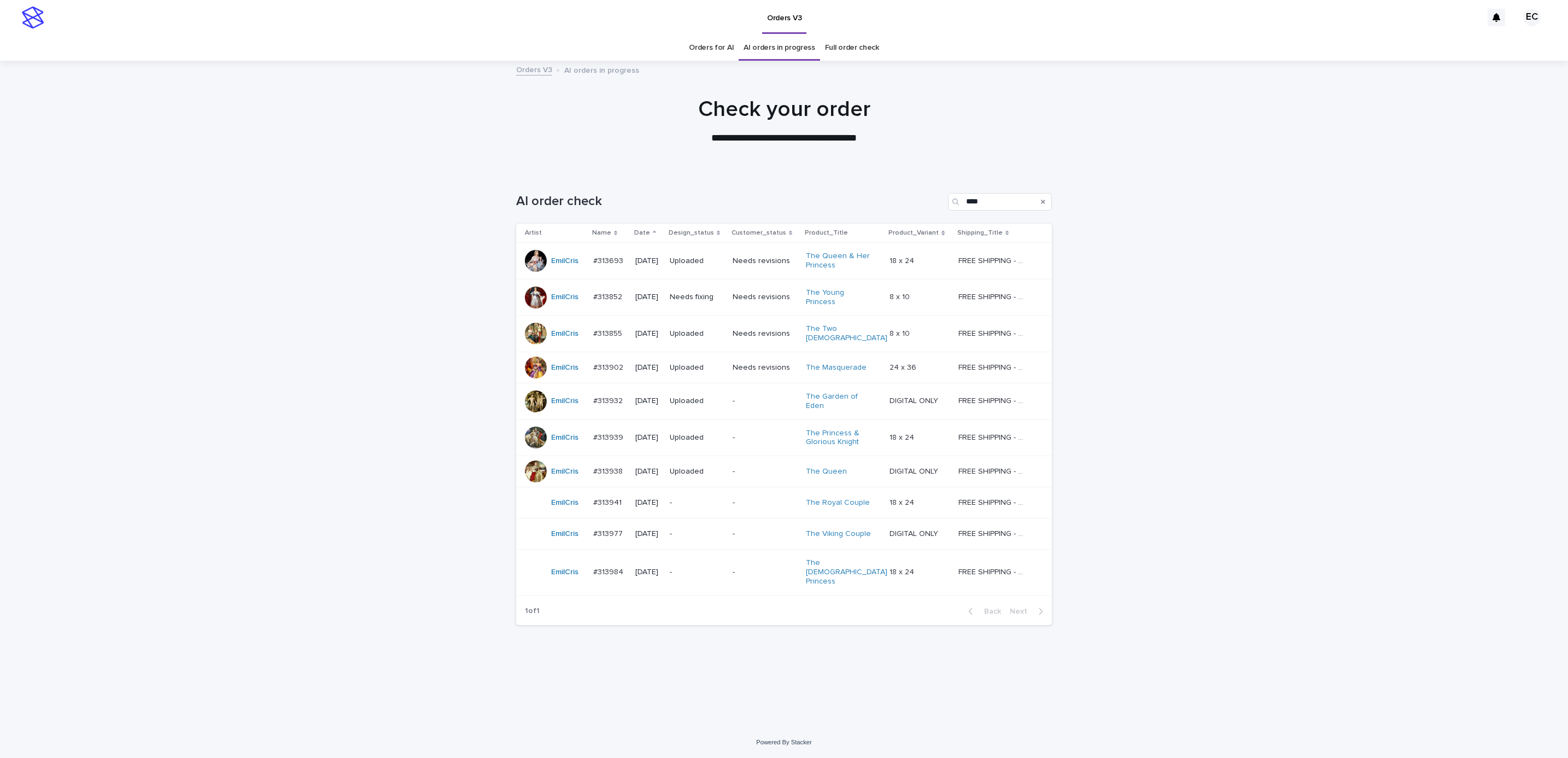
click at [1281, 350] on div "Loading... Saving… Loading... Saving… AI order check **** Artist Name Date Desi…" at bounding box center [784, 448] width 1568 height 555
click at [742, 493] on td "-" at bounding box center [765, 502] width 74 height 31
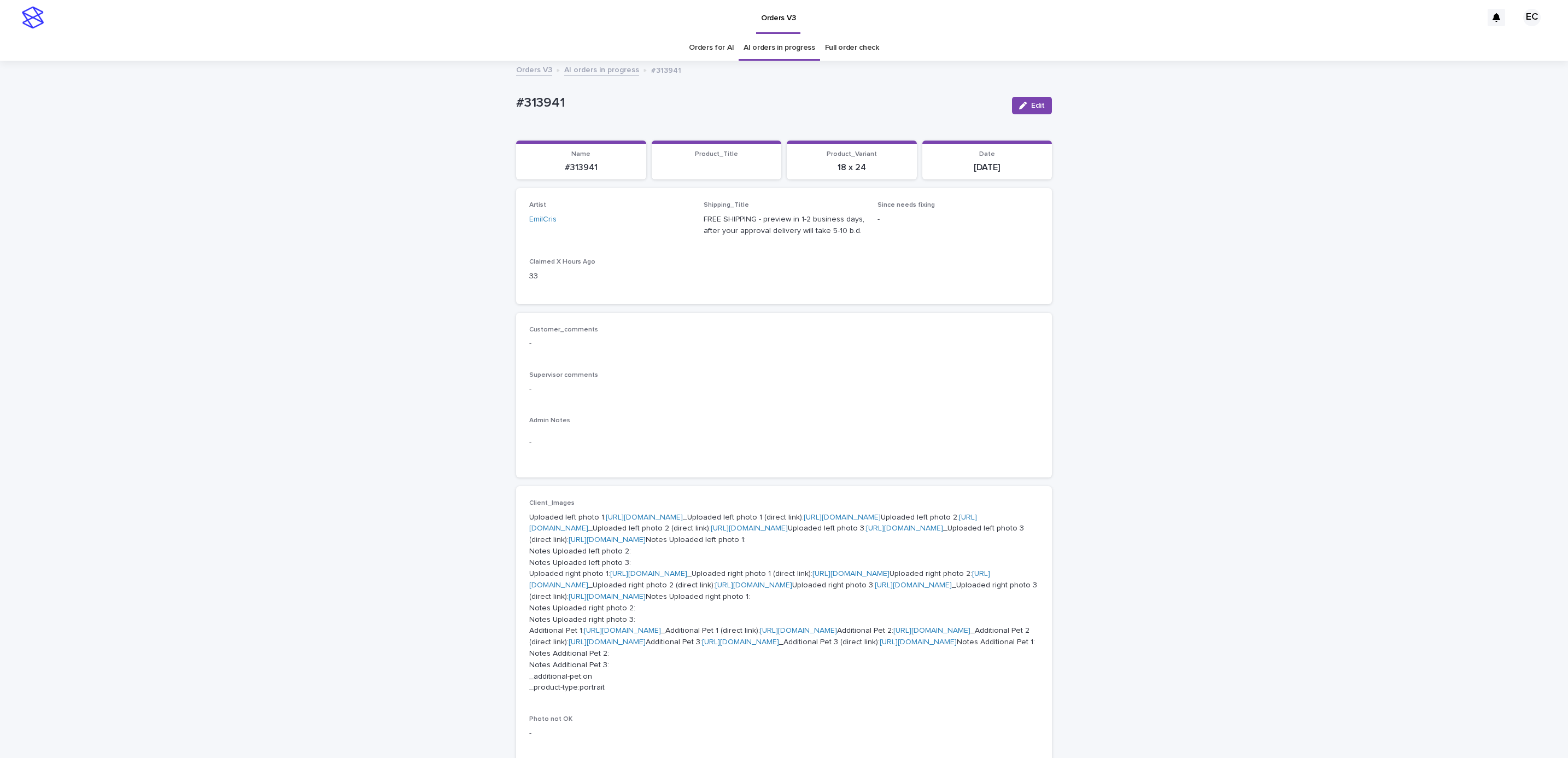
click at [1144, 450] on div "Loading... Saving… Loading... Saving… #313941 Edit #313941 Edit Sorry, there wa…" at bounding box center [784, 770] width 1568 height 1416
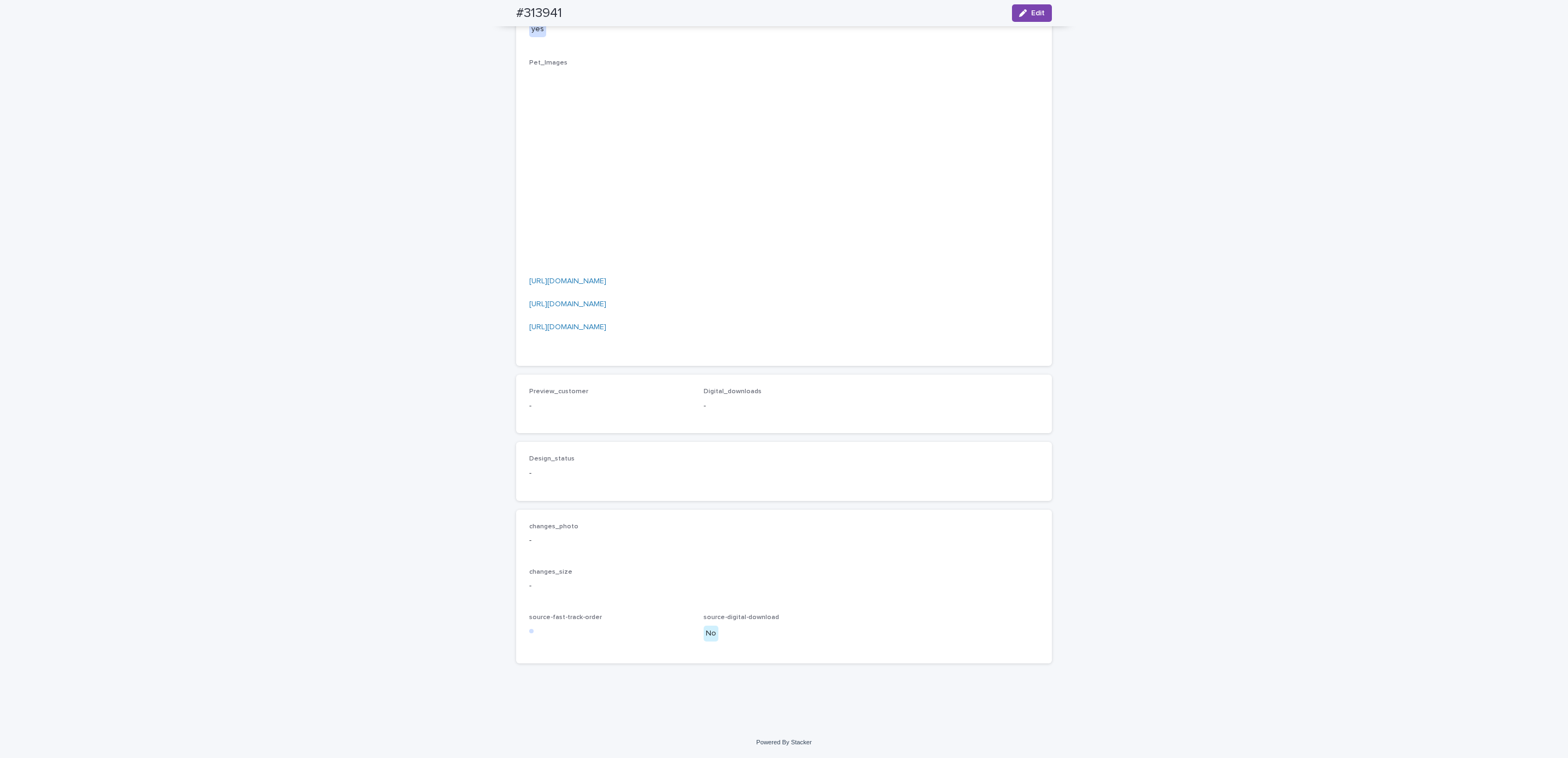
scroll to position [1263, 0]
click at [1027, 17] on button "Edit" at bounding box center [1032, 13] width 40 height 18
click at [564, 386] on button "Add" at bounding box center [555, 389] width 53 height 18
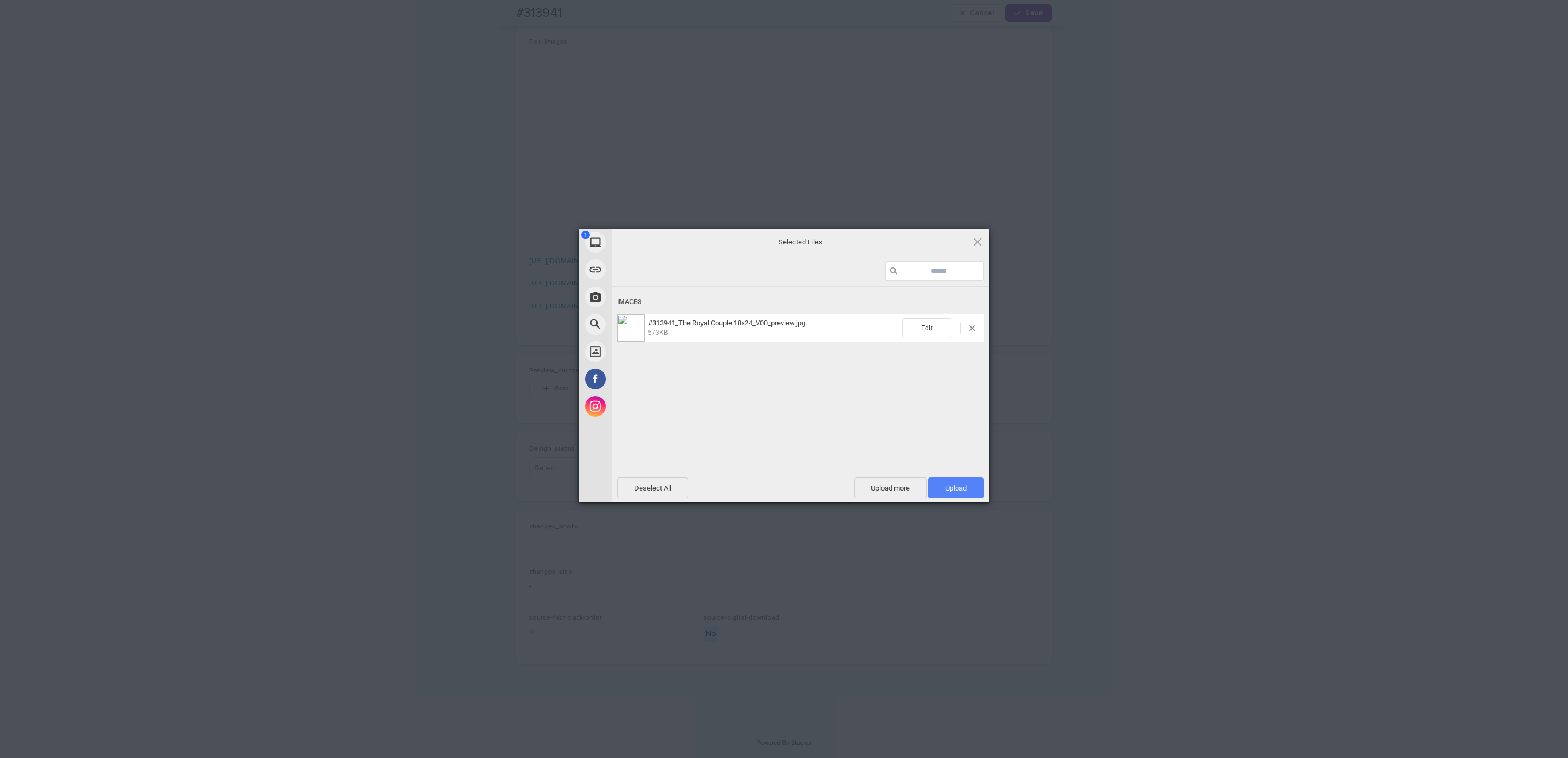
click at [966, 491] on span "Upload 1" at bounding box center [956, 487] width 22 height 8
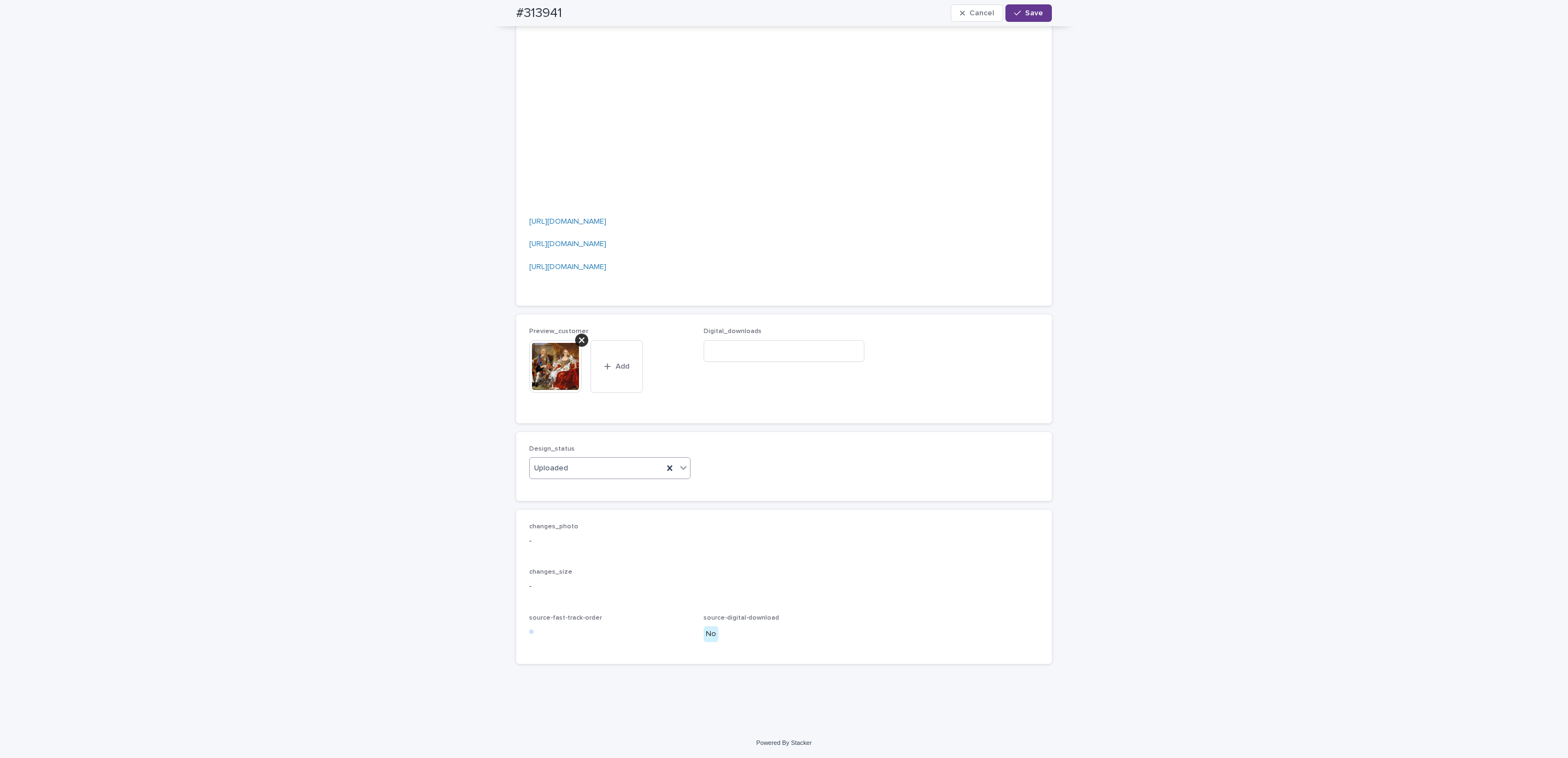
click at [1035, 19] on button "Save" at bounding box center [1028, 13] width 47 height 18
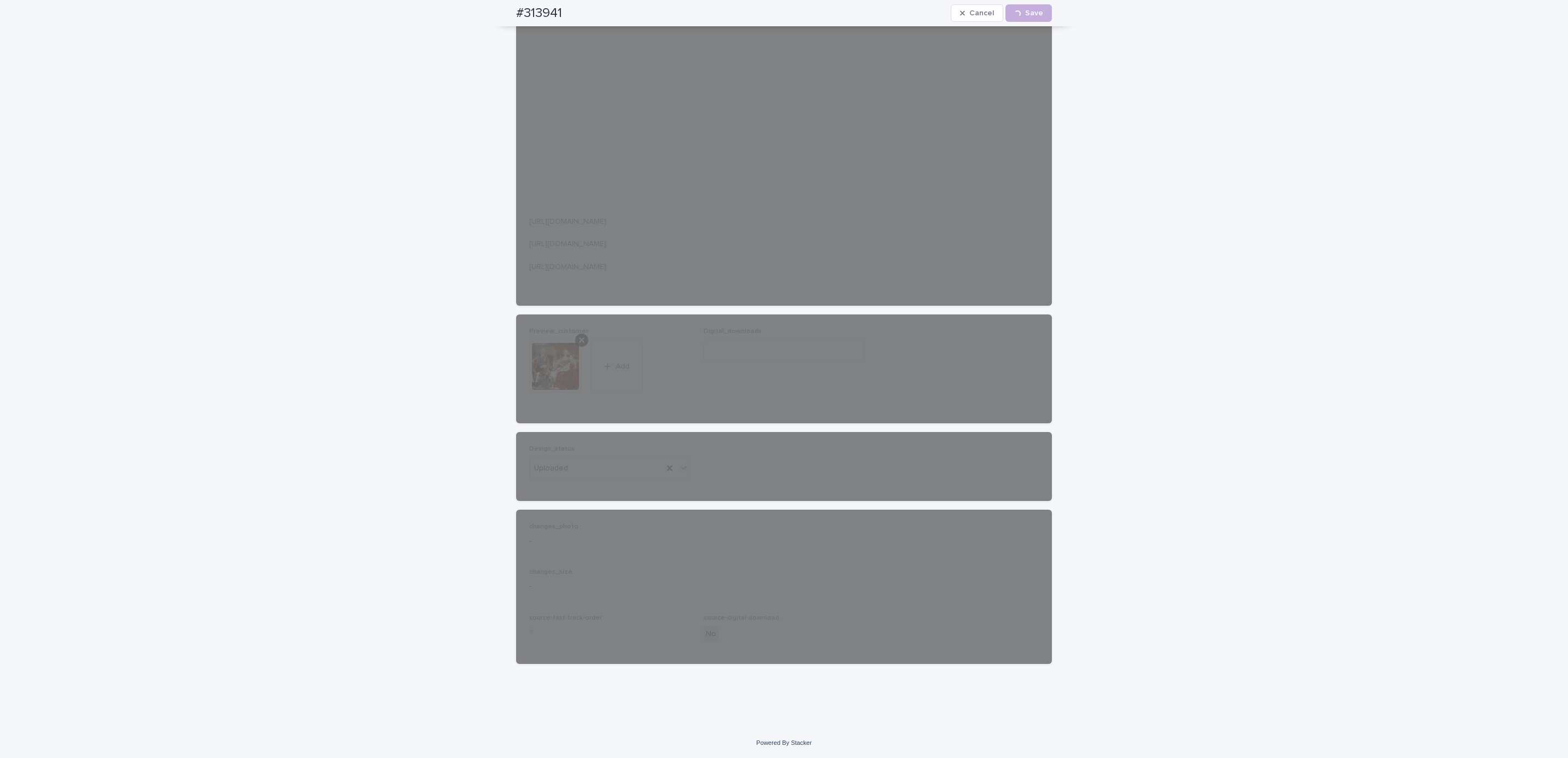
click at [505, 7] on div "#313941 Cancel Loading... Save" at bounding box center [784, 13] width 589 height 26
click at [579, 10] on div "#313941 Cancel Loading... Save" at bounding box center [783, 13] width 536 height 26
copy h2 "#313941"
